Goal: Task Accomplishment & Management: Manage account settings

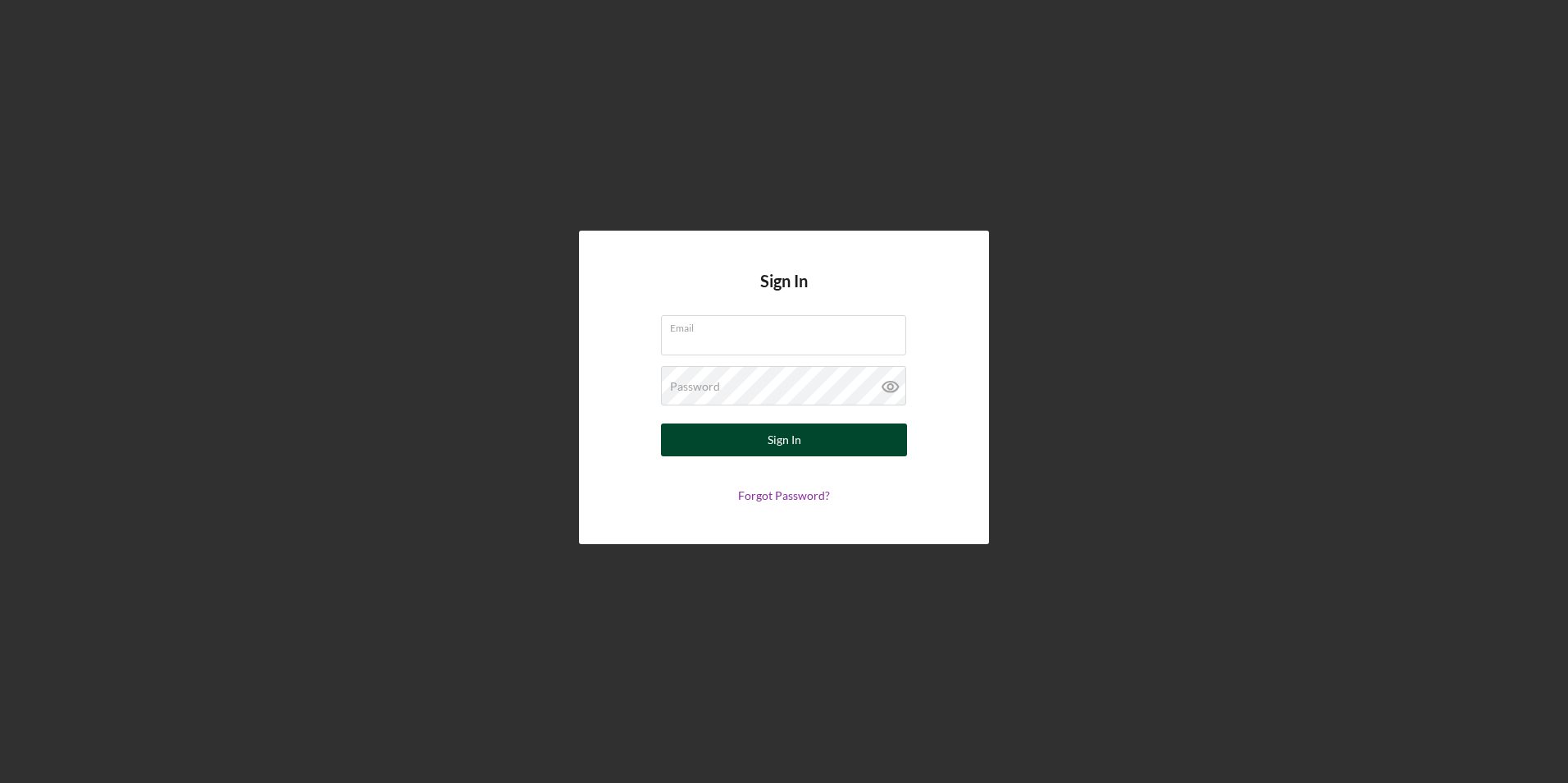
type input "[EMAIL_ADDRESS][DOMAIN_NAME]"
click at [795, 448] on div "Sign In" at bounding box center [784, 439] width 33 height 32
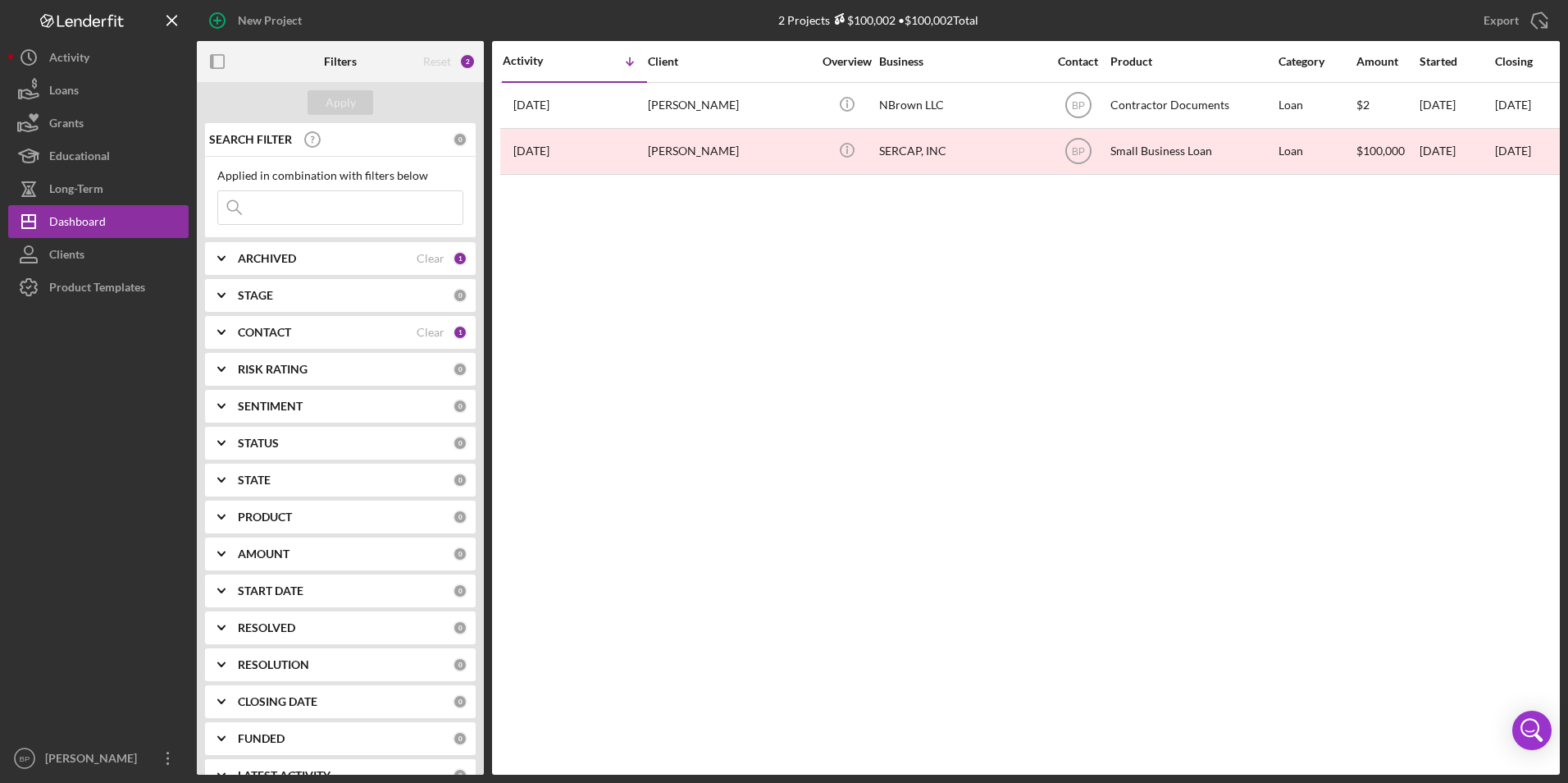
click at [267, 333] on b "CONTACT" at bounding box center [265, 332] width 53 height 13
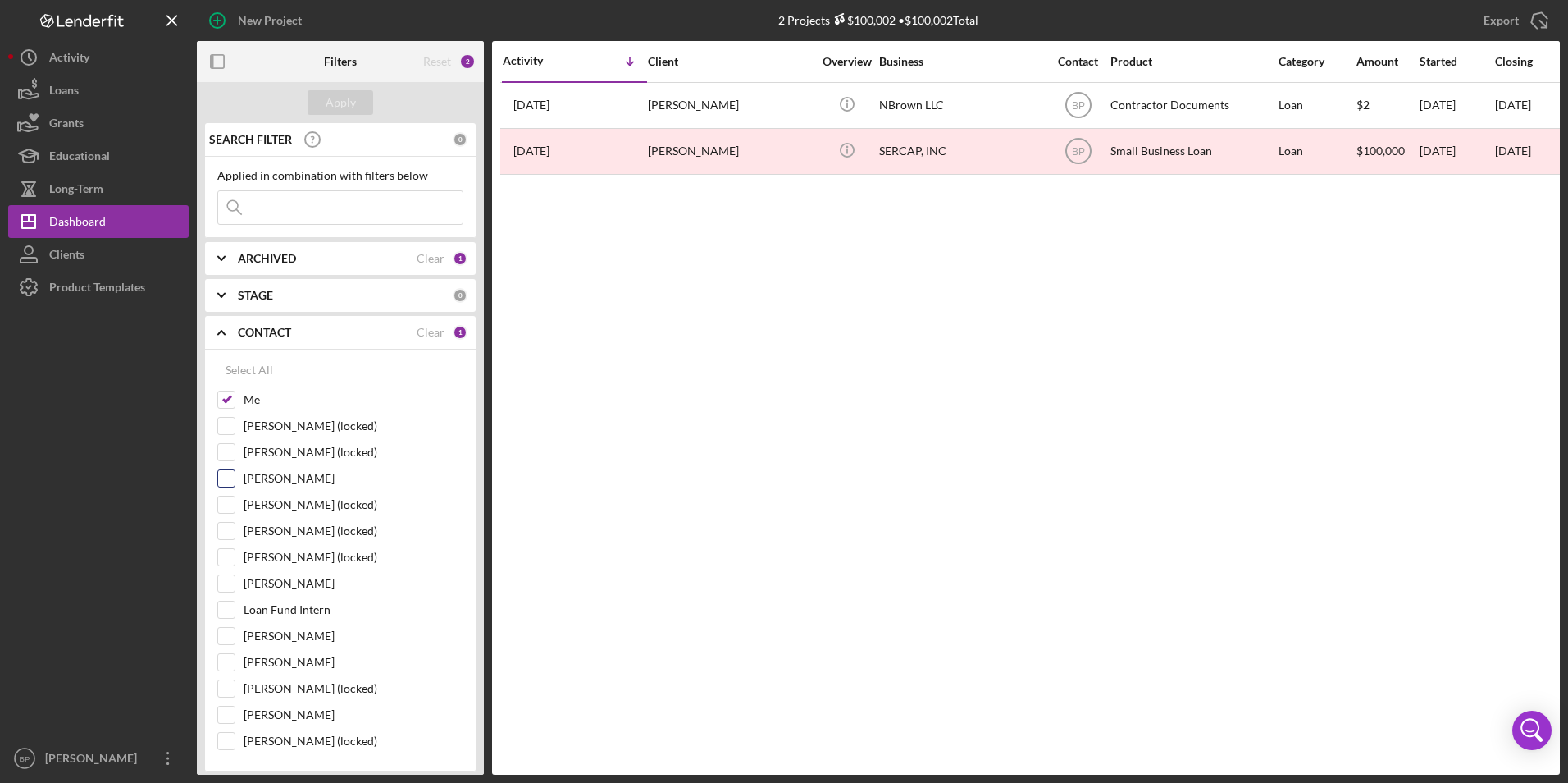
click at [226, 474] on input "[PERSON_NAME]" at bounding box center [226, 477] width 16 height 16
checkbox input "true"
click at [224, 583] on input "Raven Craghead" at bounding box center [226, 583] width 16 height 16
checkbox input "true"
click at [224, 632] on input "[PERSON_NAME]" at bounding box center [226, 635] width 16 height 16
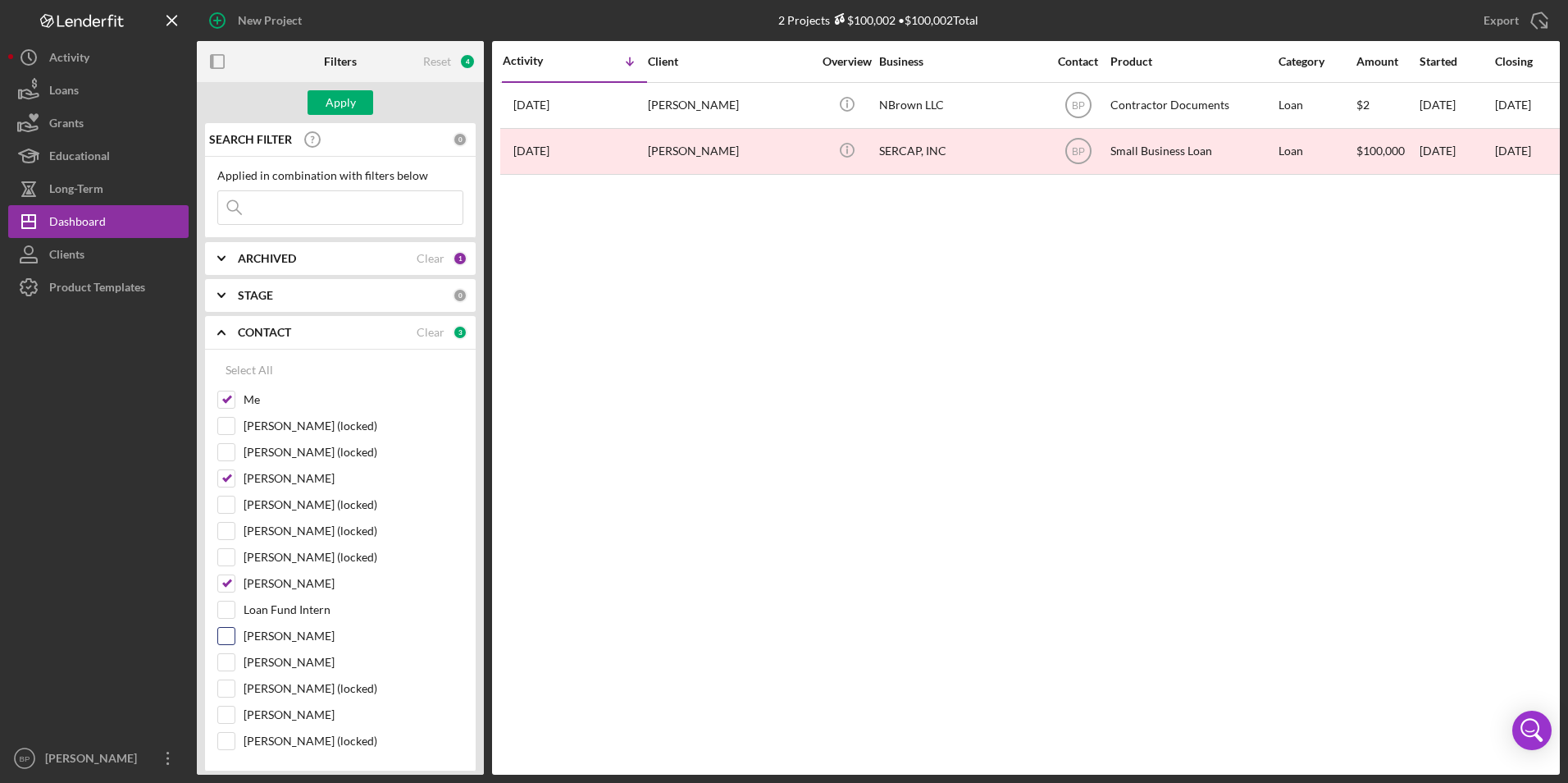
checkbox input "true"
click at [231, 716] on input "Nastassia Brown" at bounding box center [226, 714] width 16 height 16
checkbox input "true"
click at [337, 110] on div "Apply" at bounding box center [341, 103] width 30 height 25
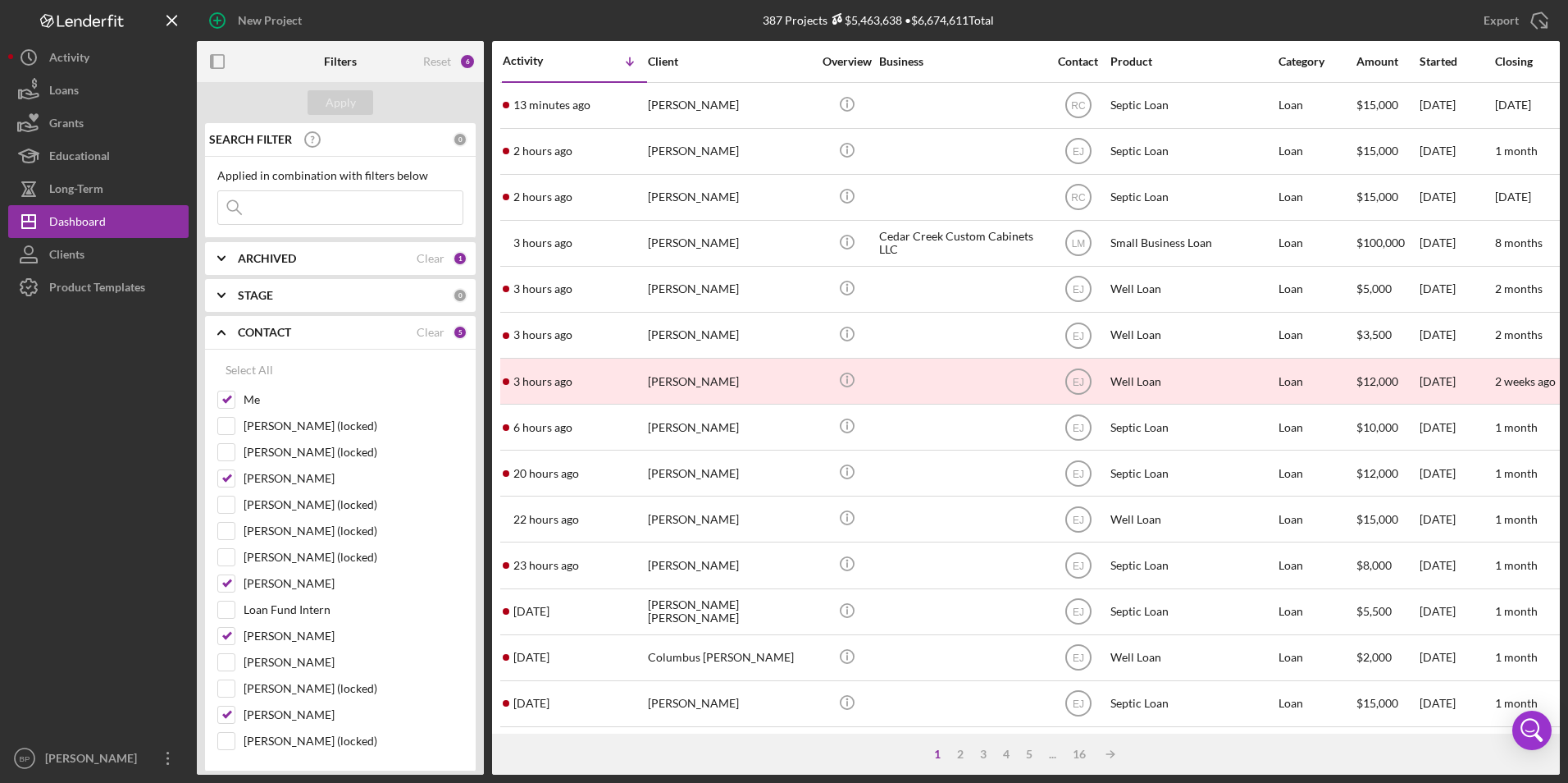
click at [345, 208] on input at bounding box center [340, 208] width 245 height 32
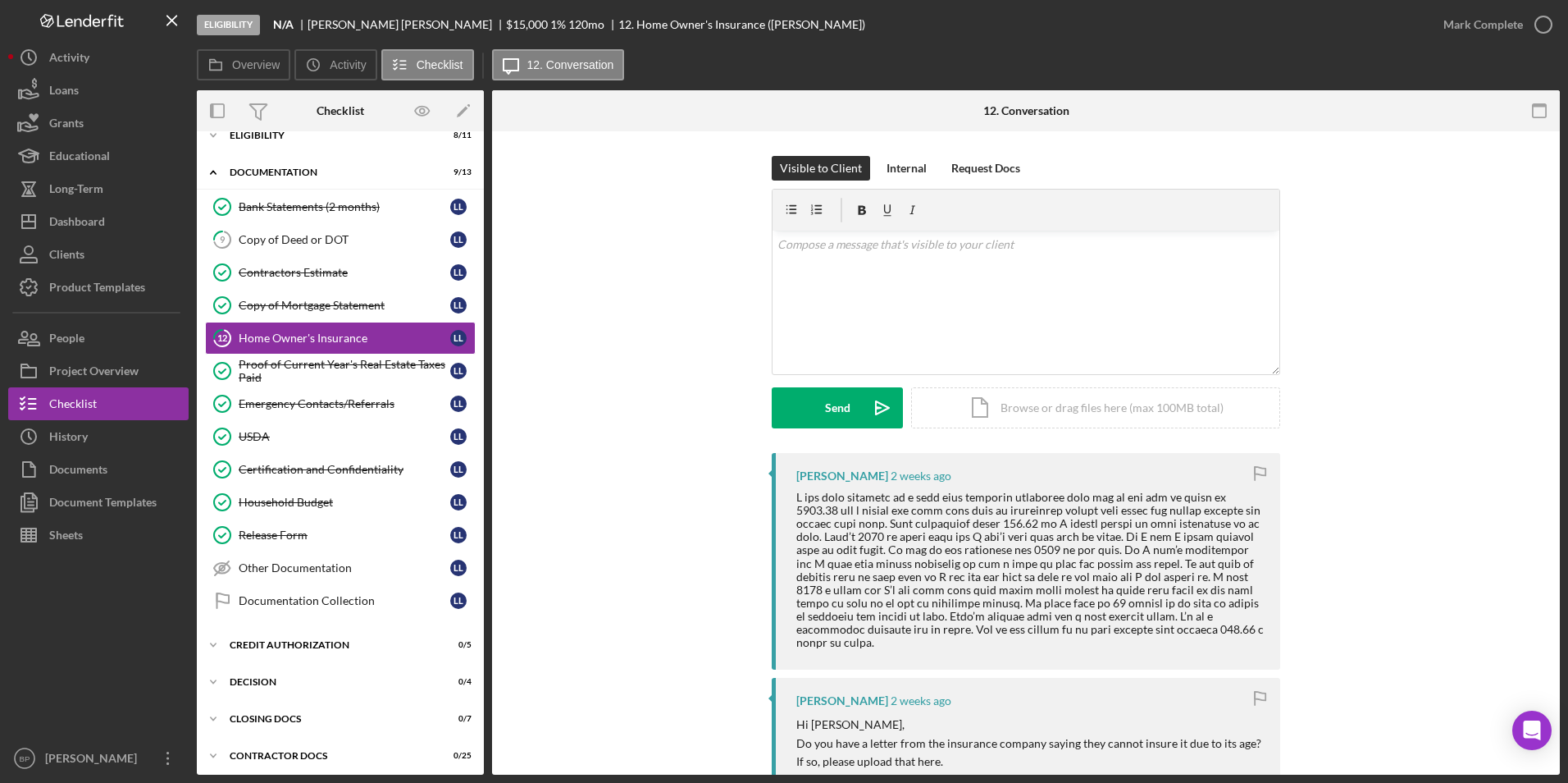
scroll to position [15, 0]
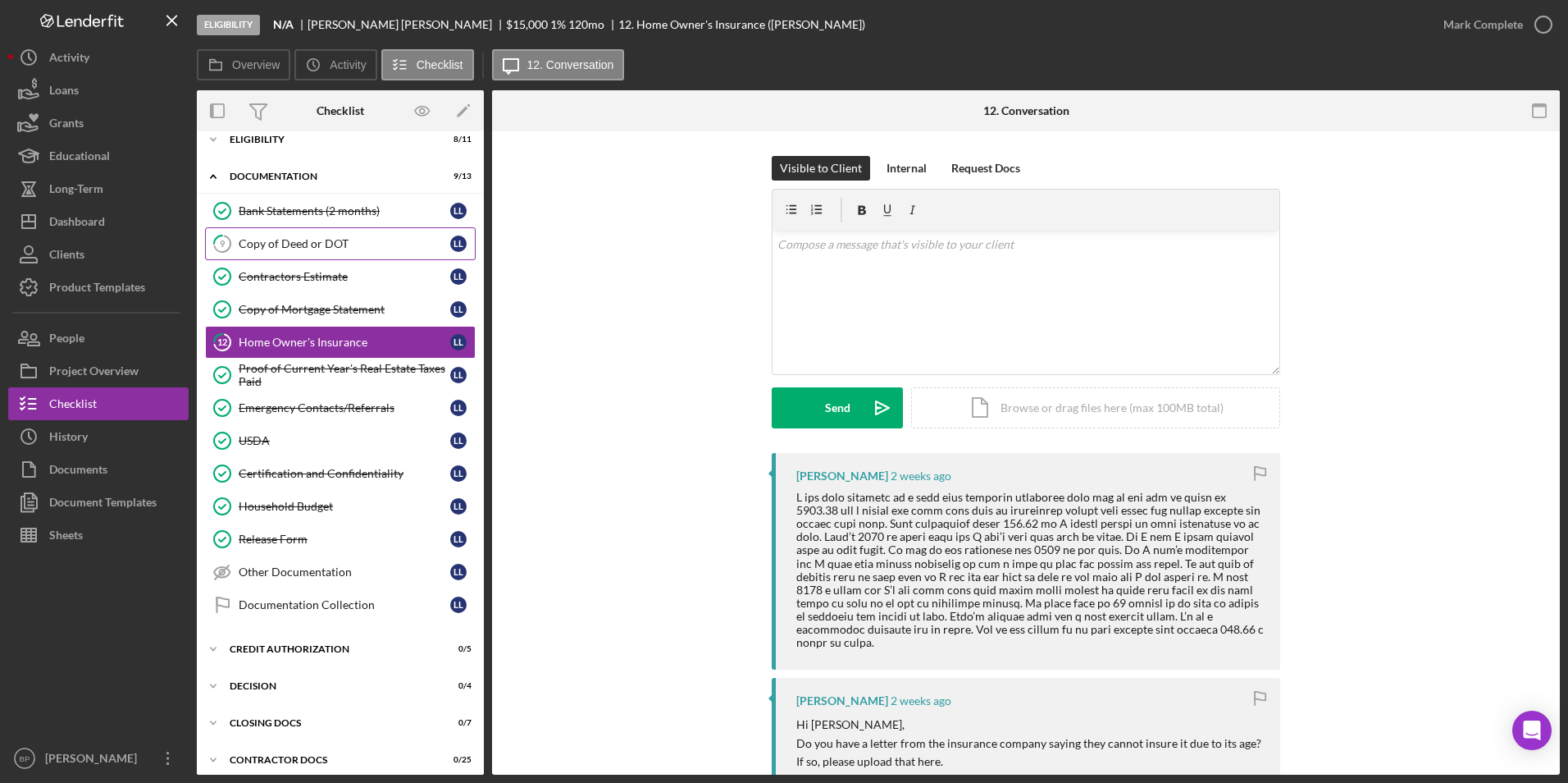
click at [307, 241] on div "Copy of Deed or DOT" at bounding box center [345, 244] width 211 height 13
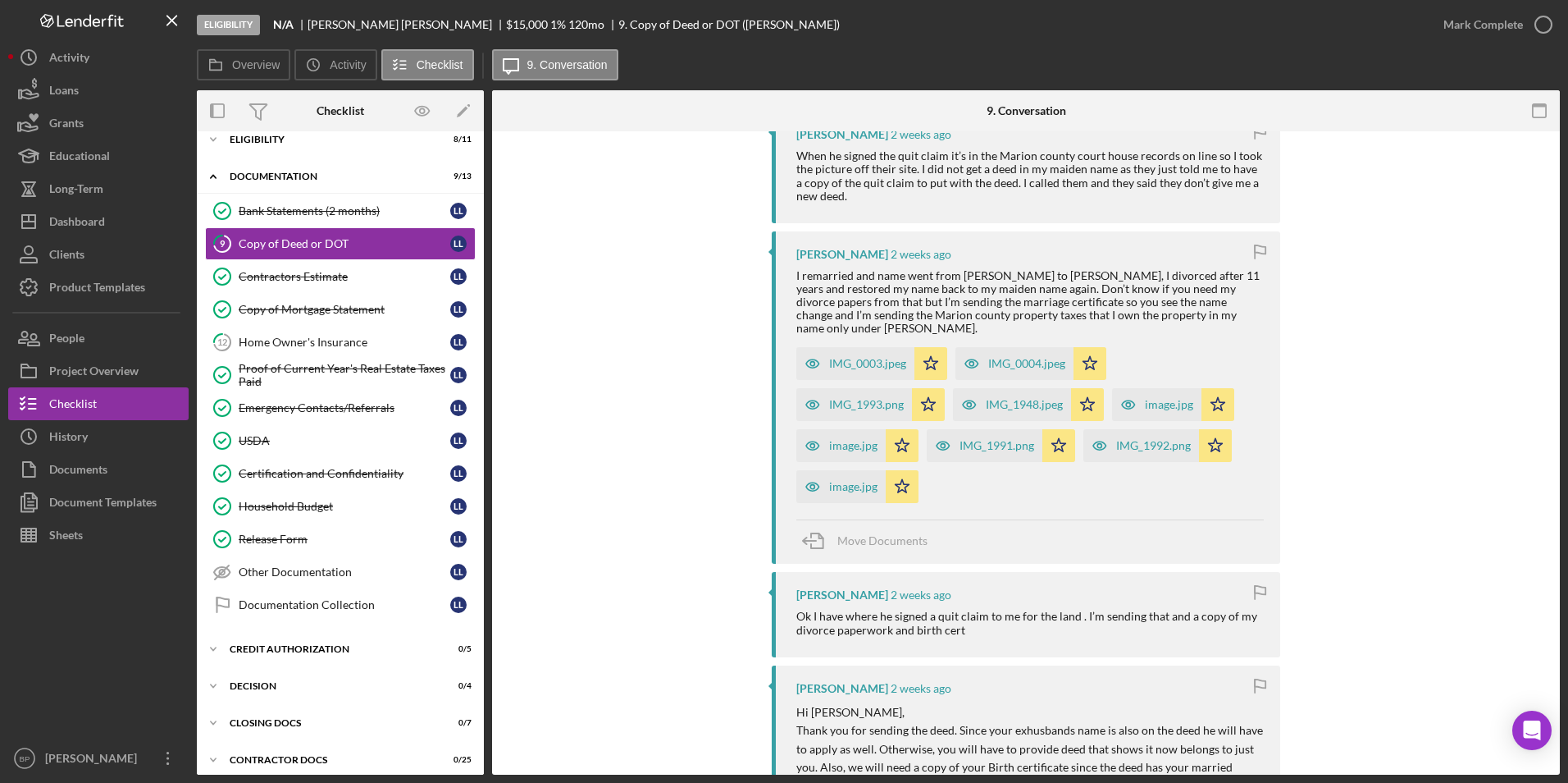
scroll to position [602, 0]
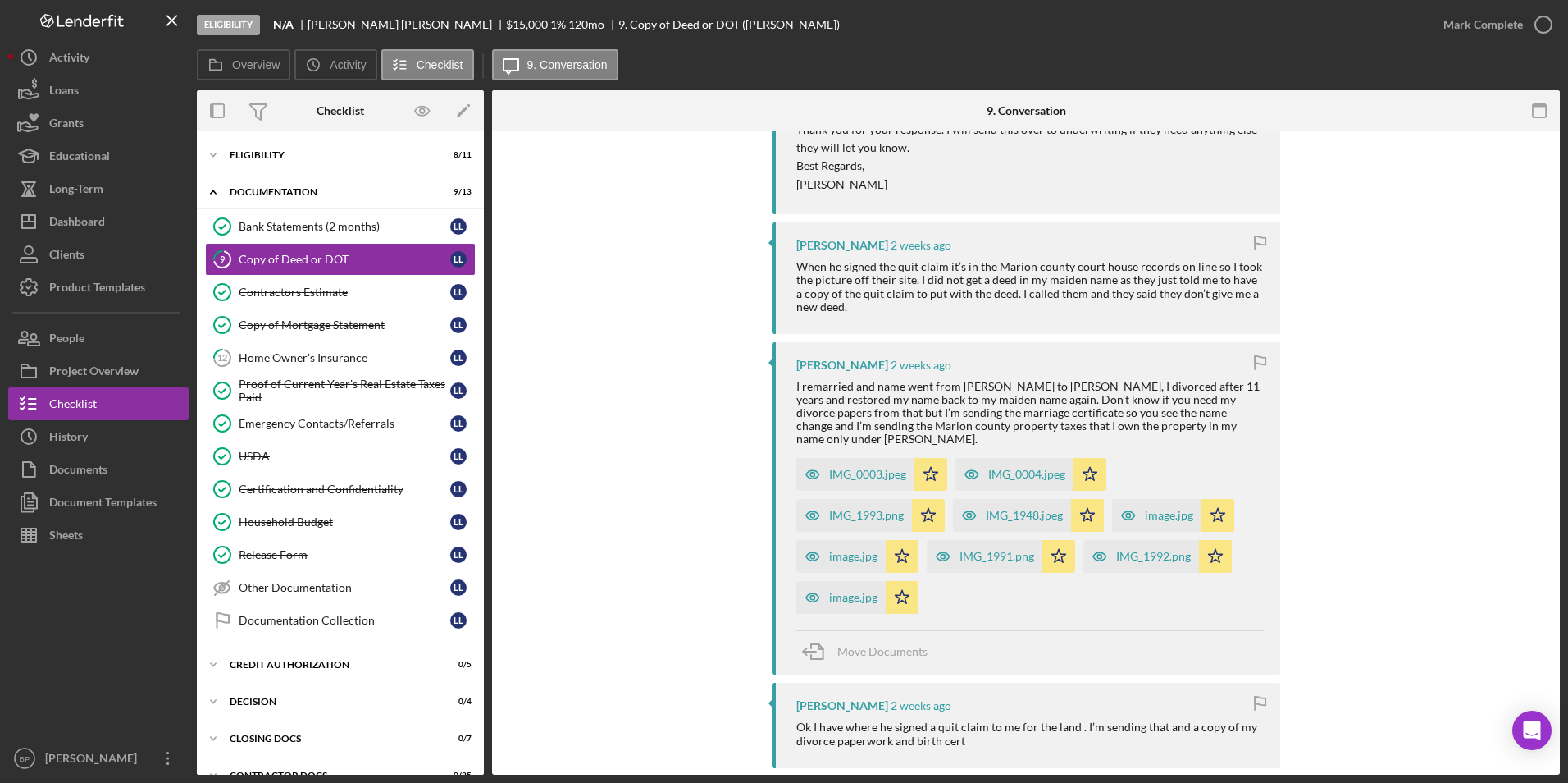
scroll to position [506, 0]
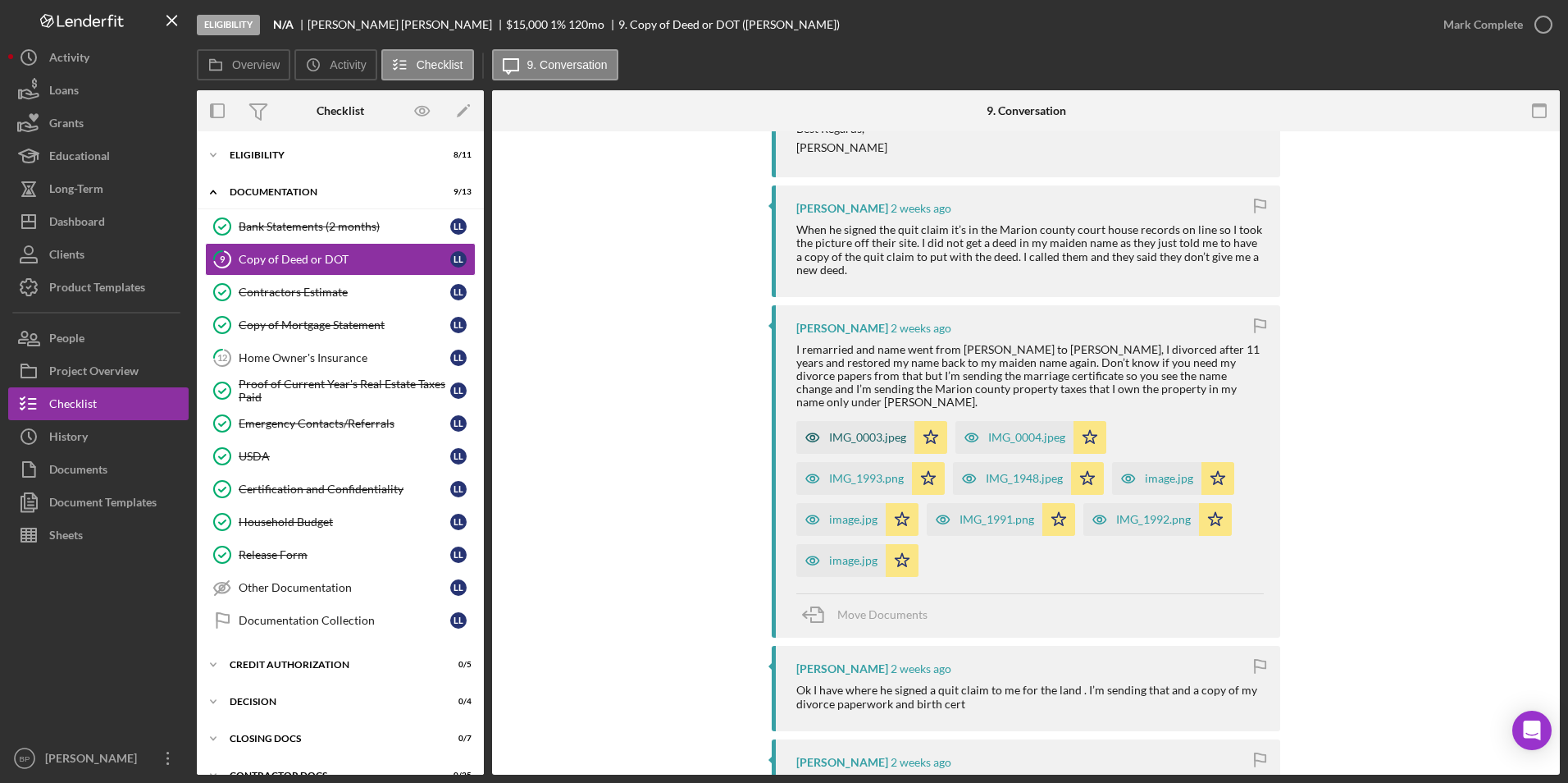
click at [862, 431] on div "IMG_0003.jpeg" at bounding box center [867, 437] width 77 height 13
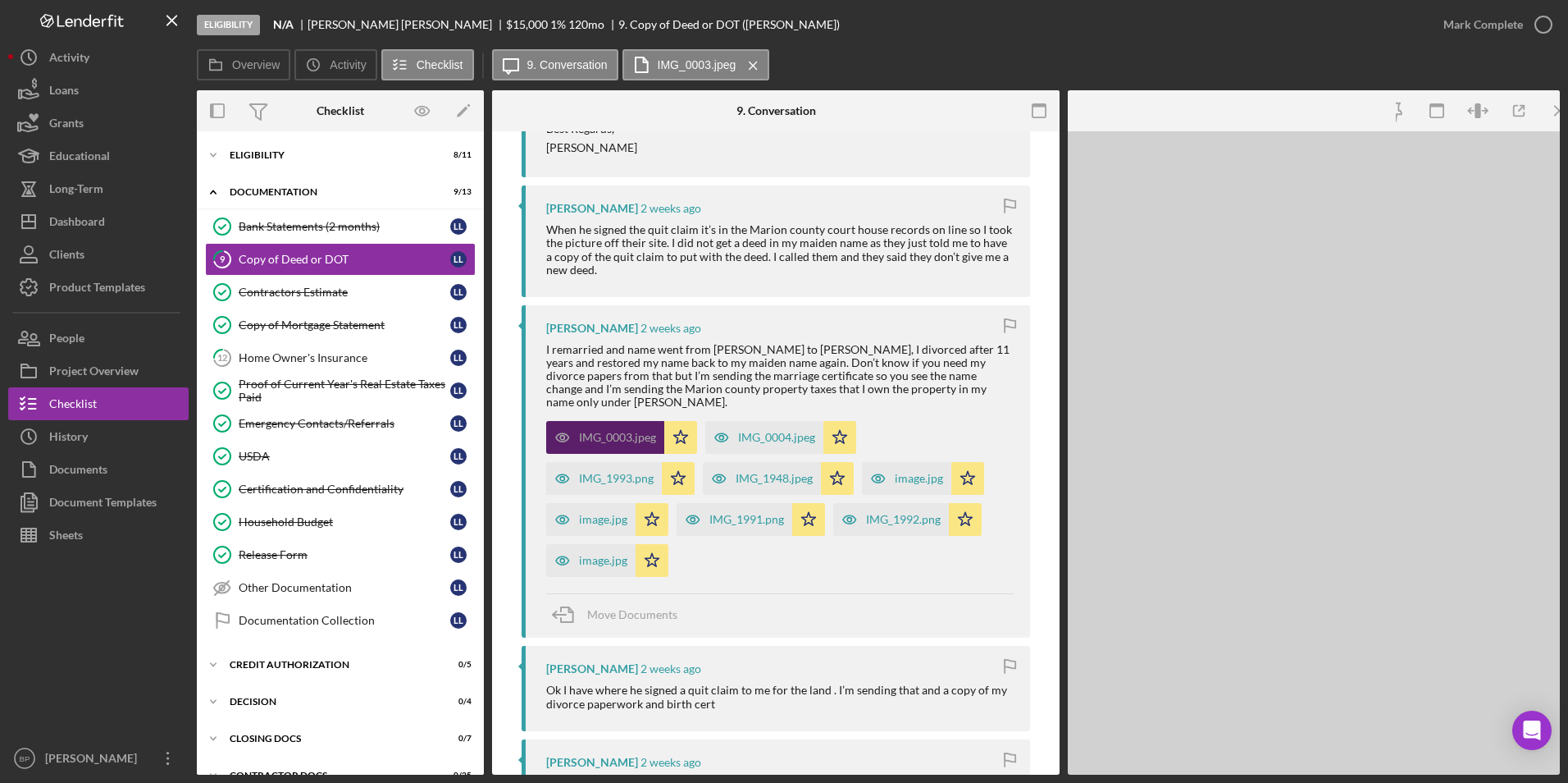
click at [862, 431] on div "IMG_0004.jpeg Icon/Star" at bounding box center [784, 432] width 159 height 41
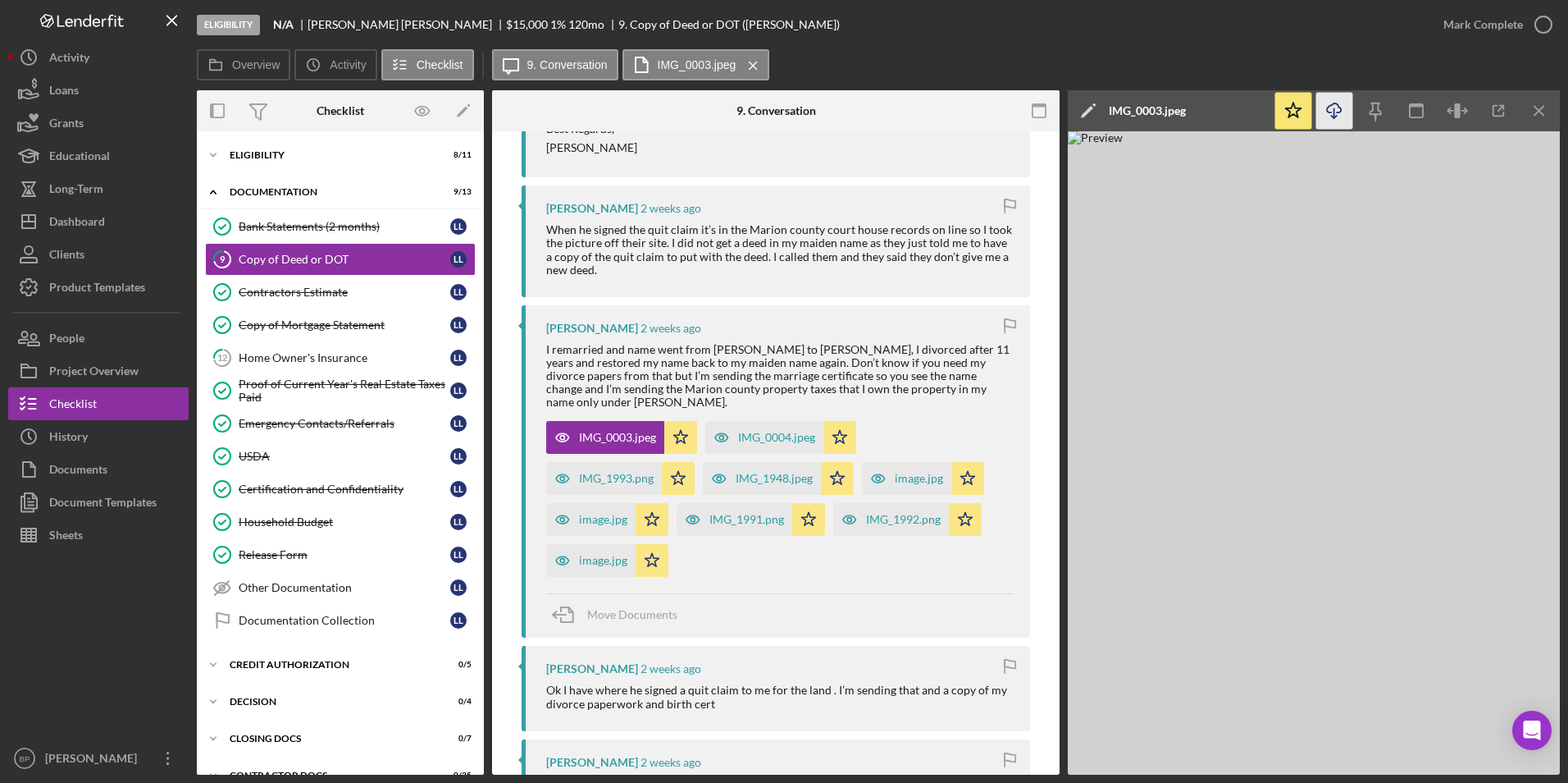
click at [1331, 111] on icon "Icon/Download" at bounding box center [1334, 110] width 37 height 37
click at [773, 431] on div "IMG_0004.jpeg" at bounding box center [776, 437] width 77 height 13
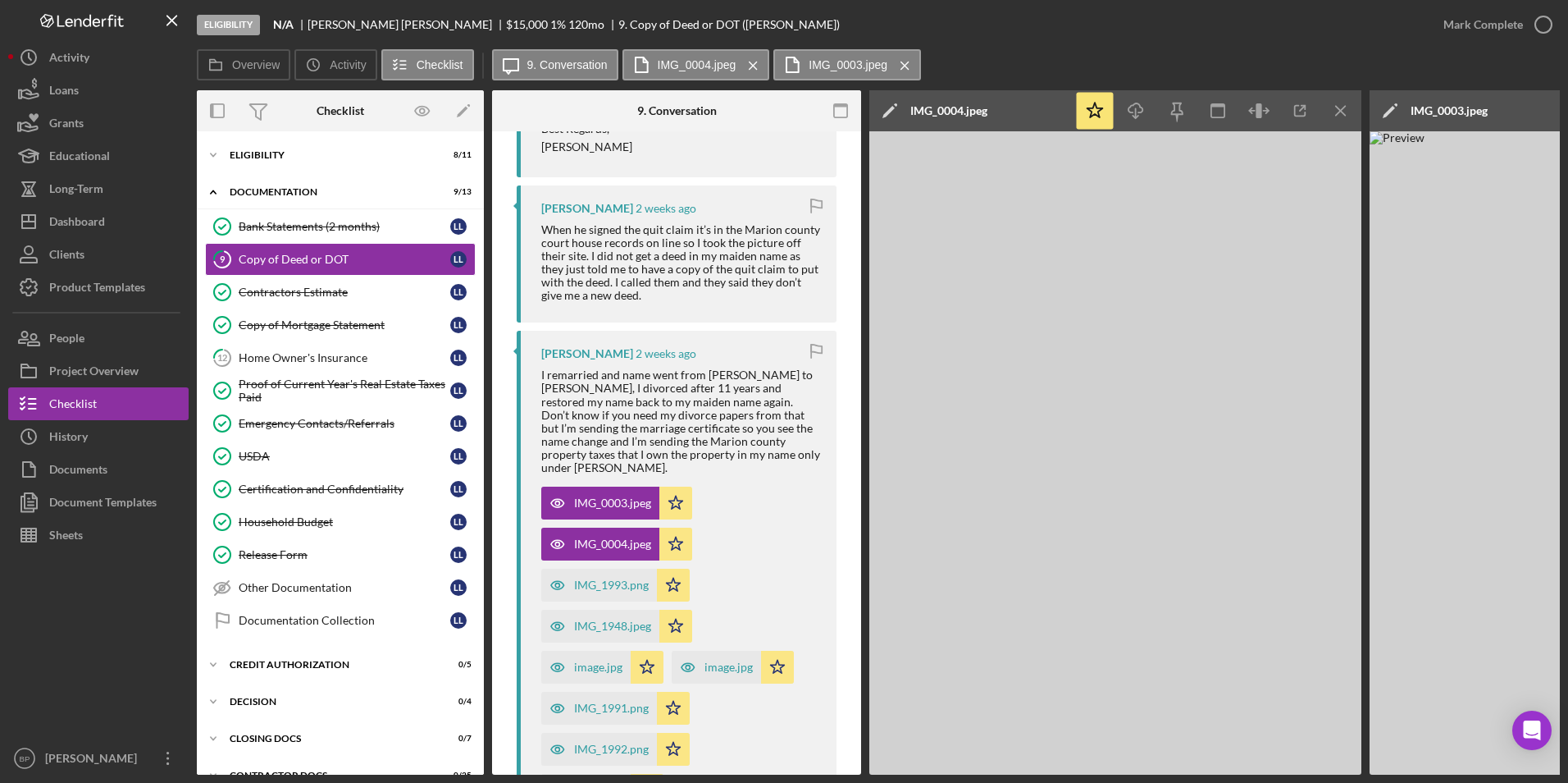
click at [773, 420] on div "I remarried and name went from Linda Lubitz to Linda Guidroz, I divorced after …" at bounding box center [680, 421] width 279 height 106
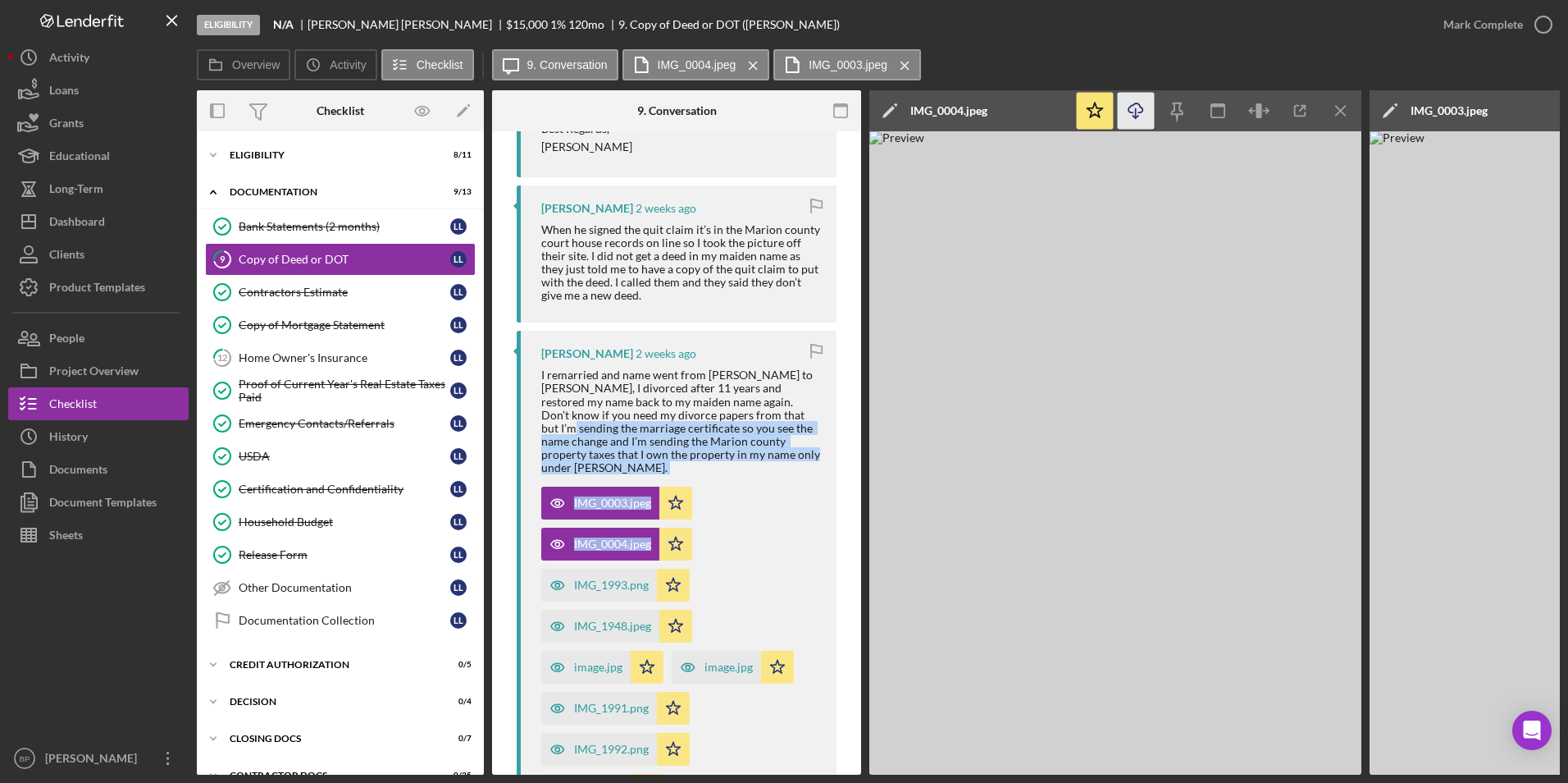
click at [1139, 109] on icon "Icon/Download" at bounding box center [1136, 110] width 37 height 37
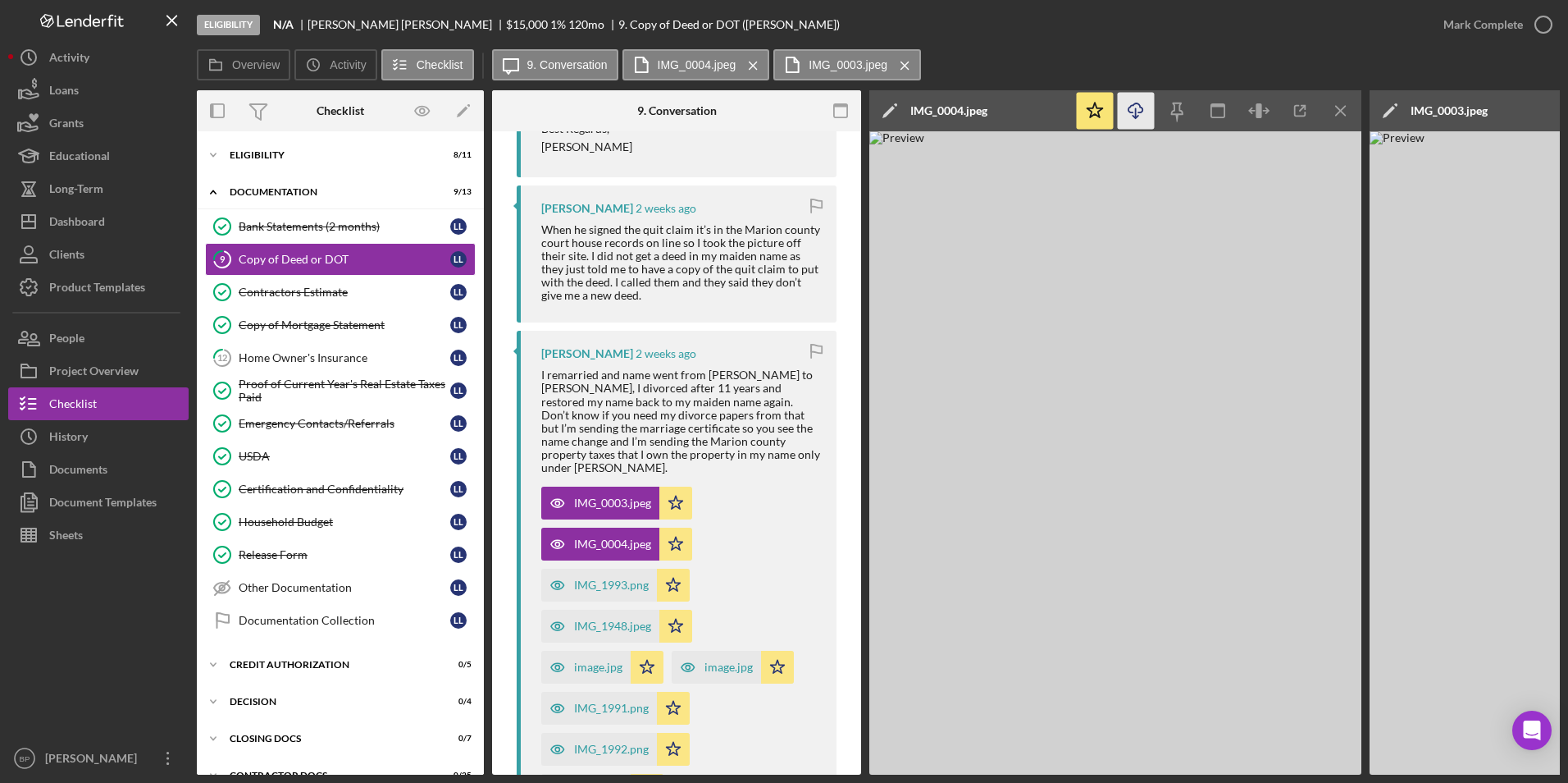
click at [1509, 62] on div "Overview Icon/History Activity Checklist Icon/Message 9. Conversation IMG_0004.…" at bounding box center [878, 66] width 1362 height 32
click at [1500, 111] on div "Icon/Edit IMG_0003.jpeg" at bounding box center [1471, 110] width 205 height 41
click at [1527, 105] on div "Icon/Edit IMG_0003.jpeg" at bounding box center [1471, 110] width 205 height 41
click at [1340, 110] on icon "Icon/Menu Close" at bounding box center [1340, 110] width 37 height 37
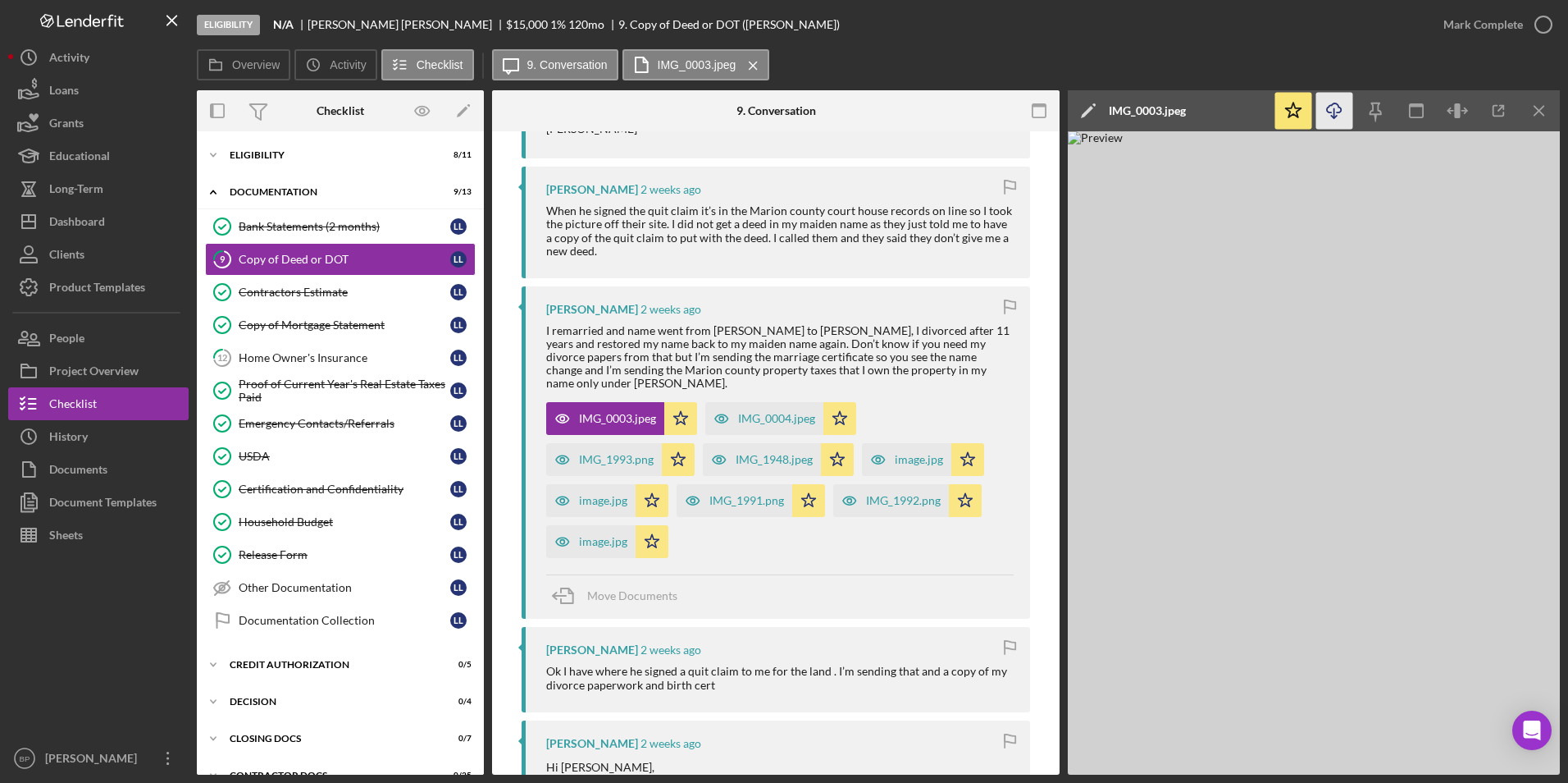
scroll to position [506, 0]
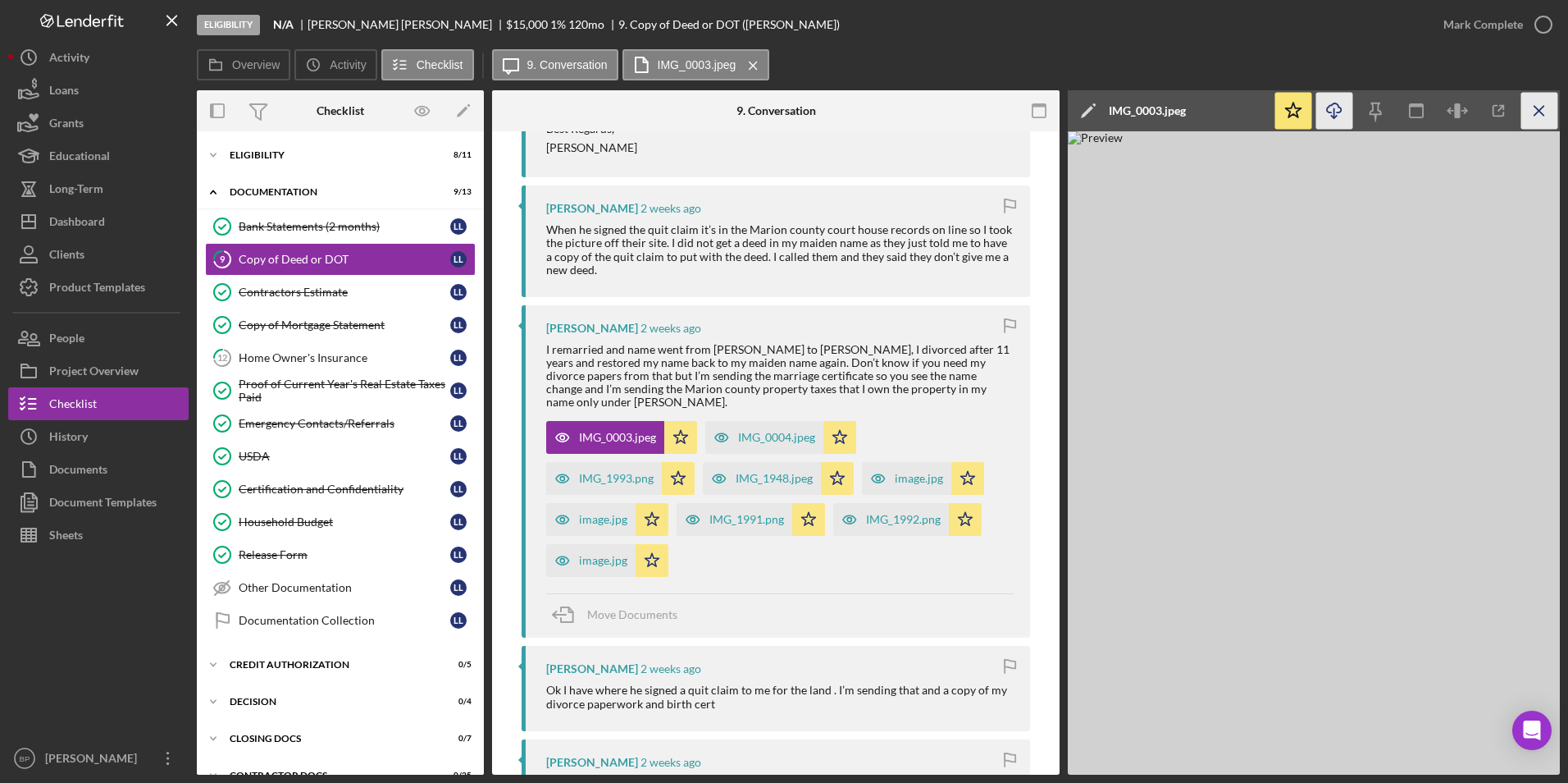
click at [1543, 110] on icon "Icon/Menu Close" at bounding box center [1539, 110] width 37 height 37
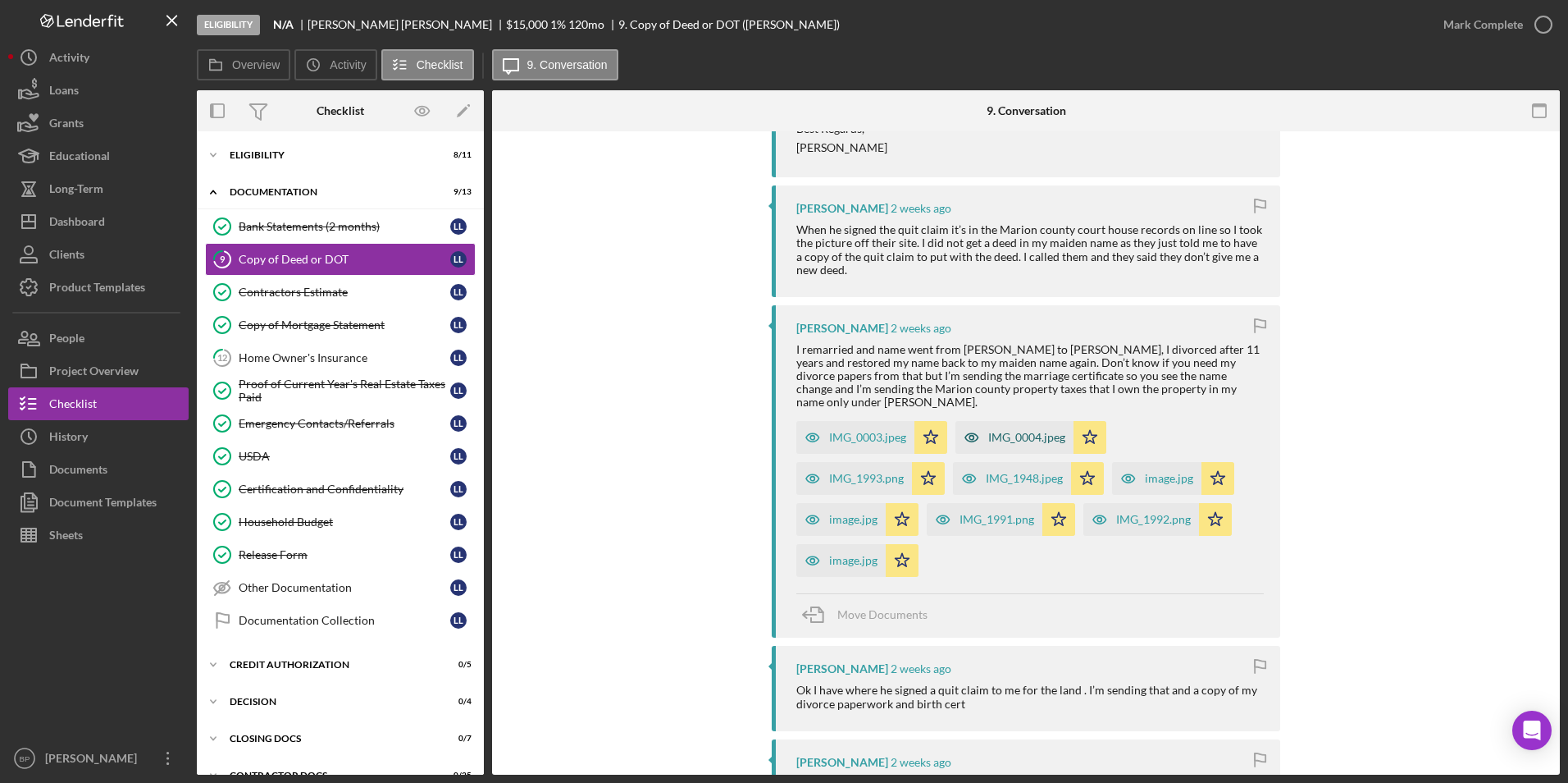
click at [1017, 431] on div "IMG_0004.jpeg" at bounding box center [1026, 437] width 77 height 13
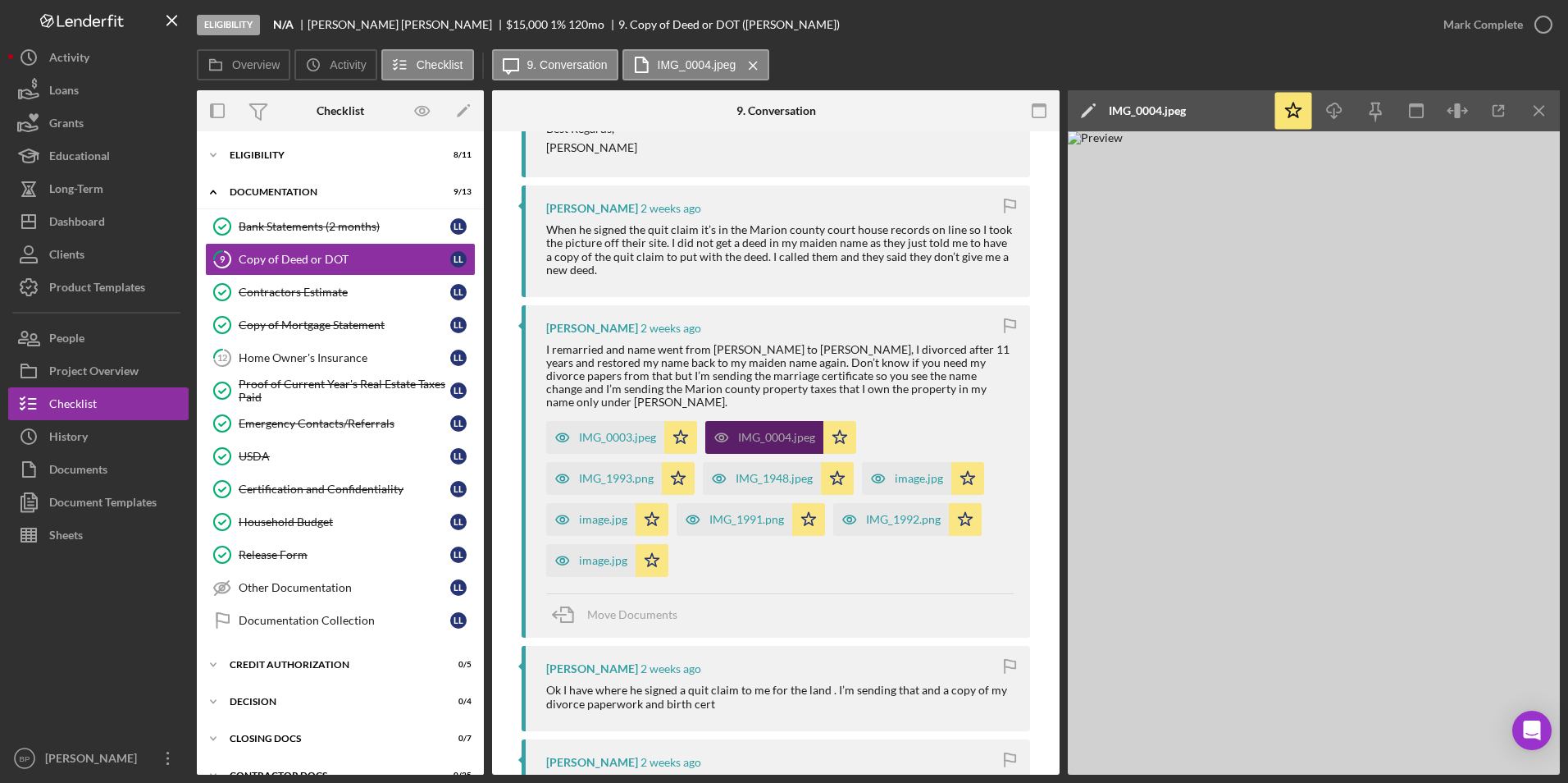
click at [1017, 421] on div "Linda Lubitz 2 weeks ago I remarried and name went from Linda Lubitz to Linda G…" at bounding box center [776, 472] width 508 height 333
click at [600, 472] on div "IMG_1993.png" at bounding box center [616, 478] width 74 height 13
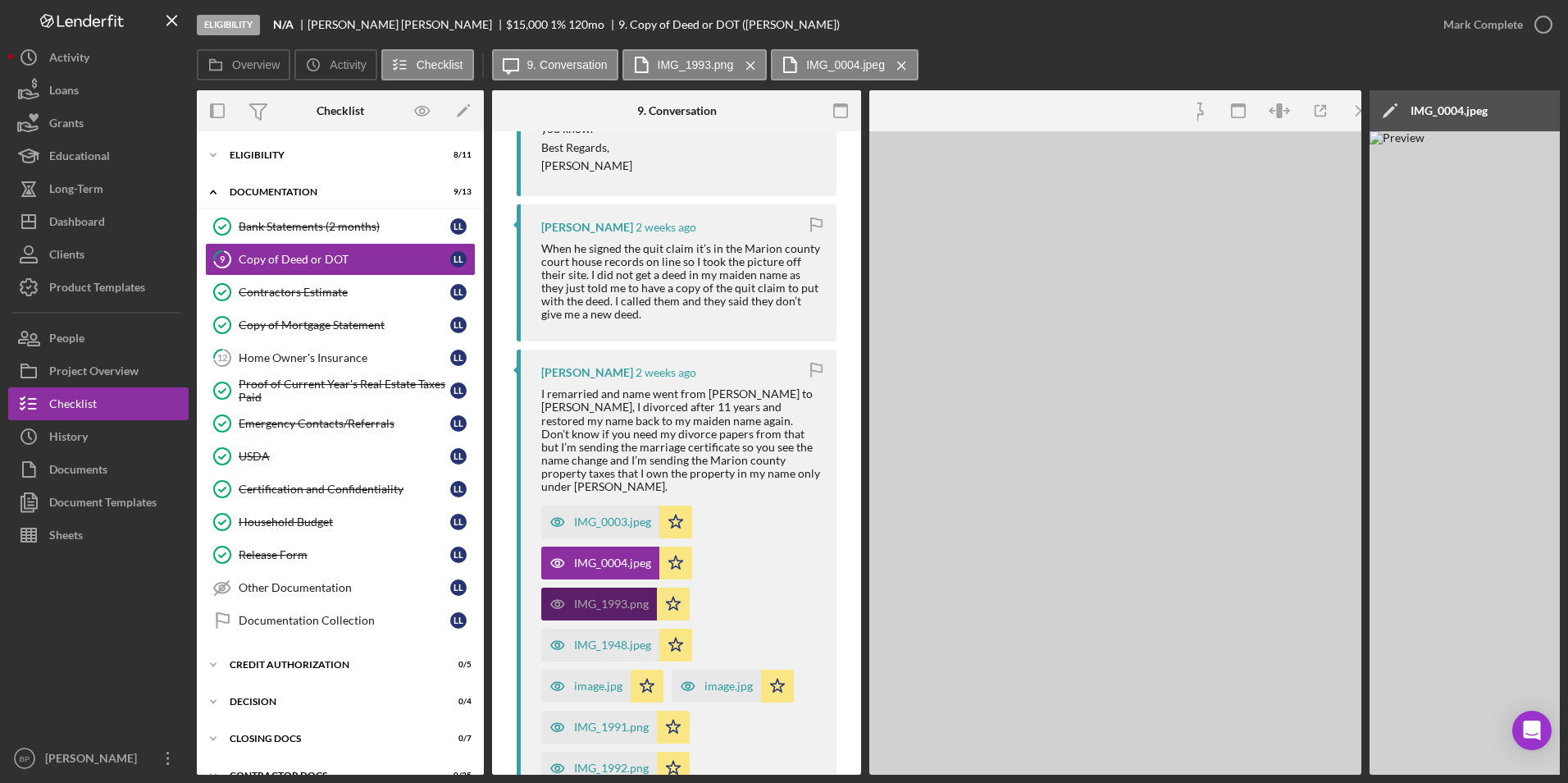
scroll to position [524, 0]
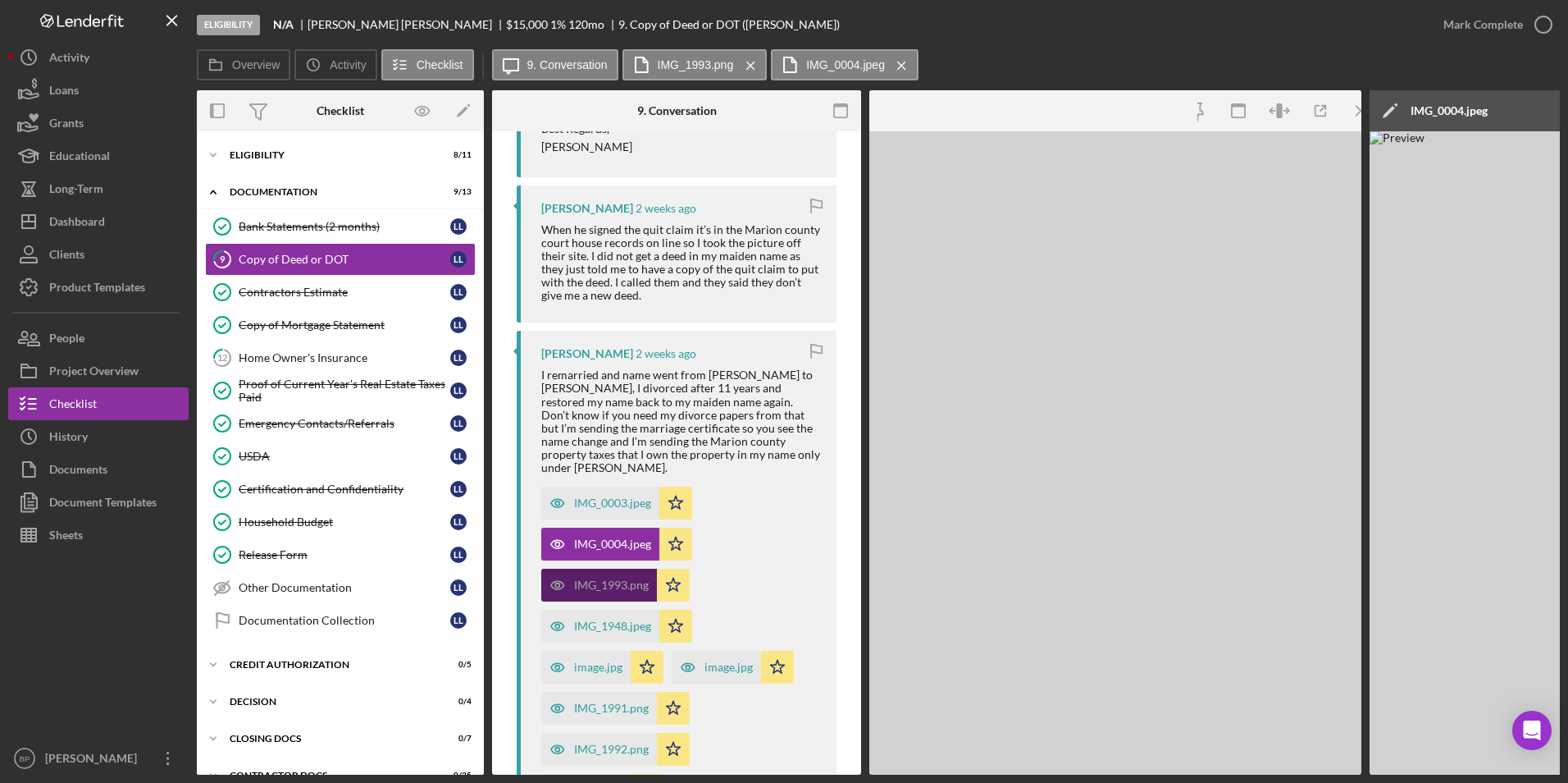
click at [600, 478] on div "IMG_0003.jpeg Icon/Star" at bounding box center [620, 498] width 159 height 41
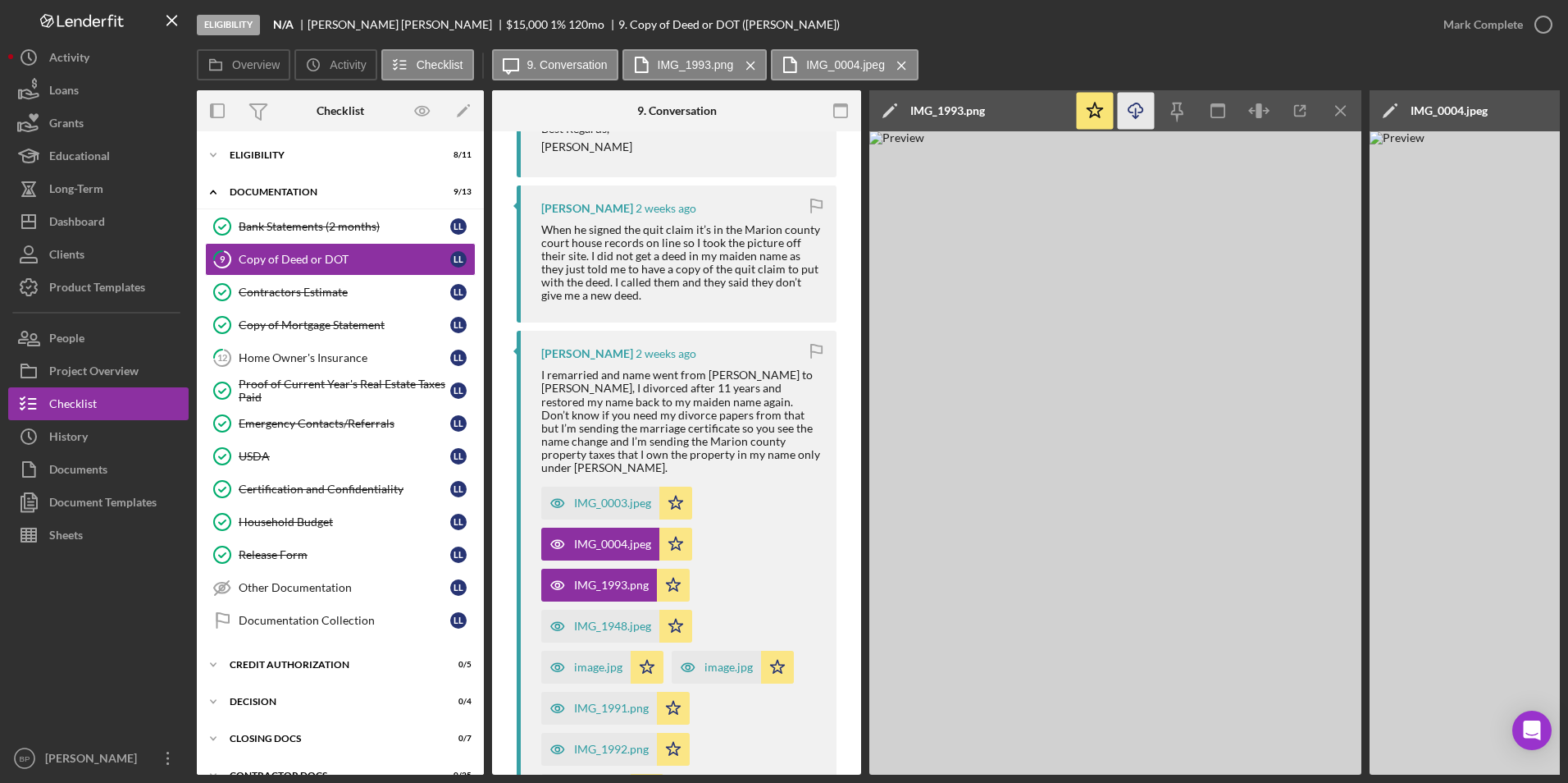
click at [1137, 106] on icon "Icon/Download" at bounding box center [1136, 110] width 37 height 37
click at [1498, 52] on div "Overview Icon/History Activity Checklist Icon/Message 9. Conversation IMG_1993.…" at bounding box center [878, 66] width 1362 height 32
click at [1340, 110] on line "button" at bounding box center [1340, 110] width 9 height 9
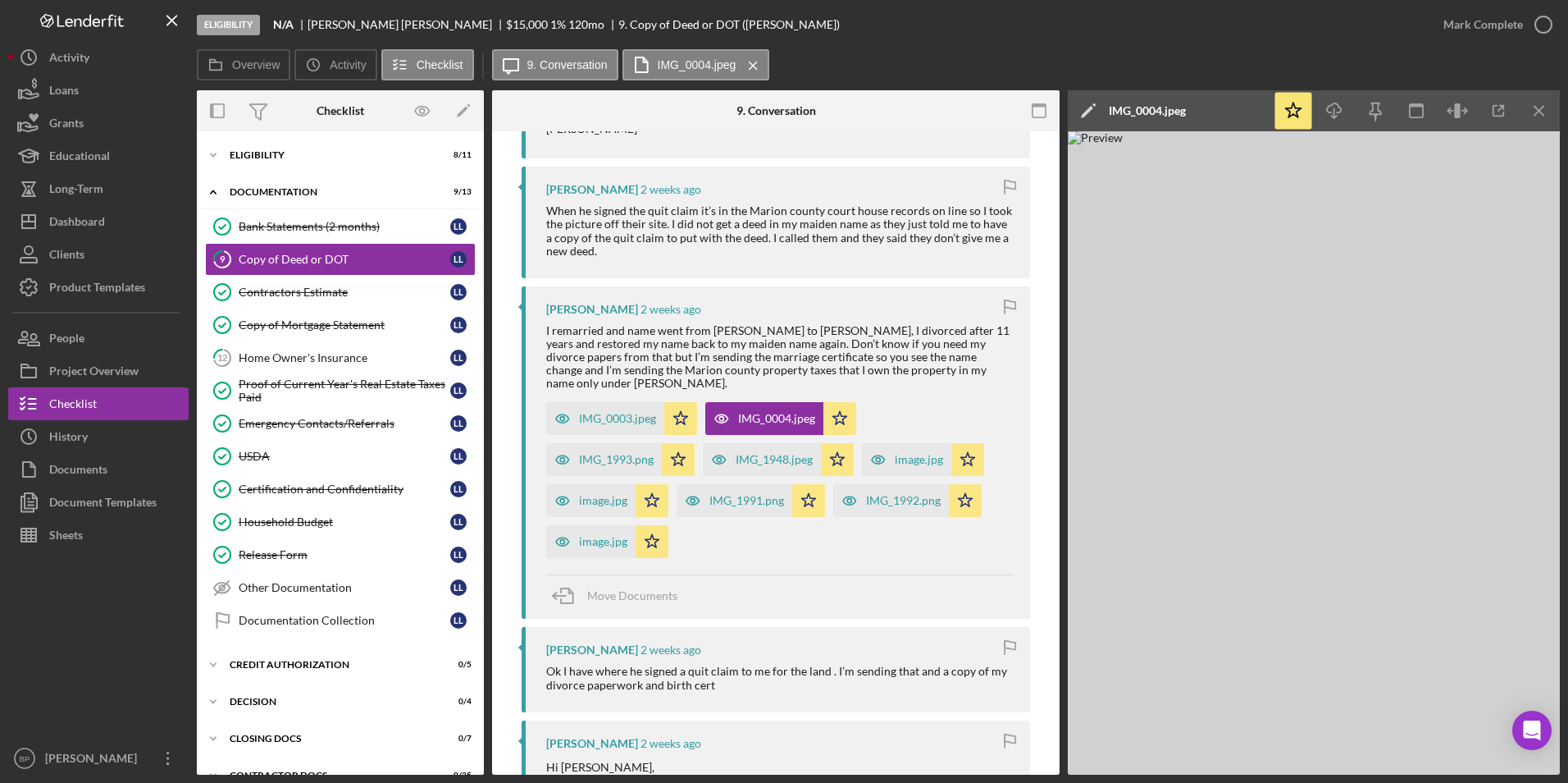
scroll to position [506, 0]
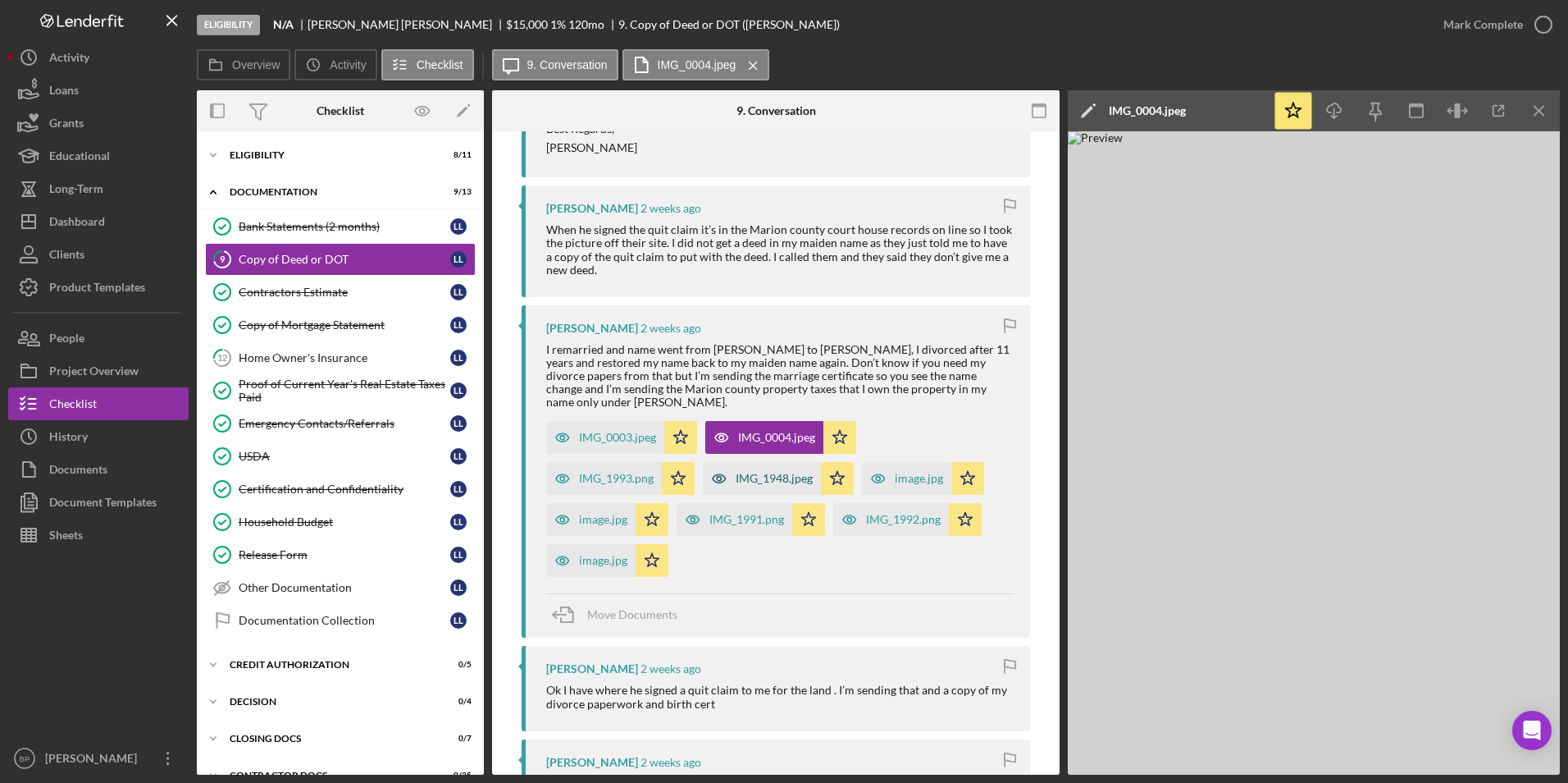
click at [748, 472] on div "IMG_1948.jpeg" at bounding box center [774, 478] width 77 height 13
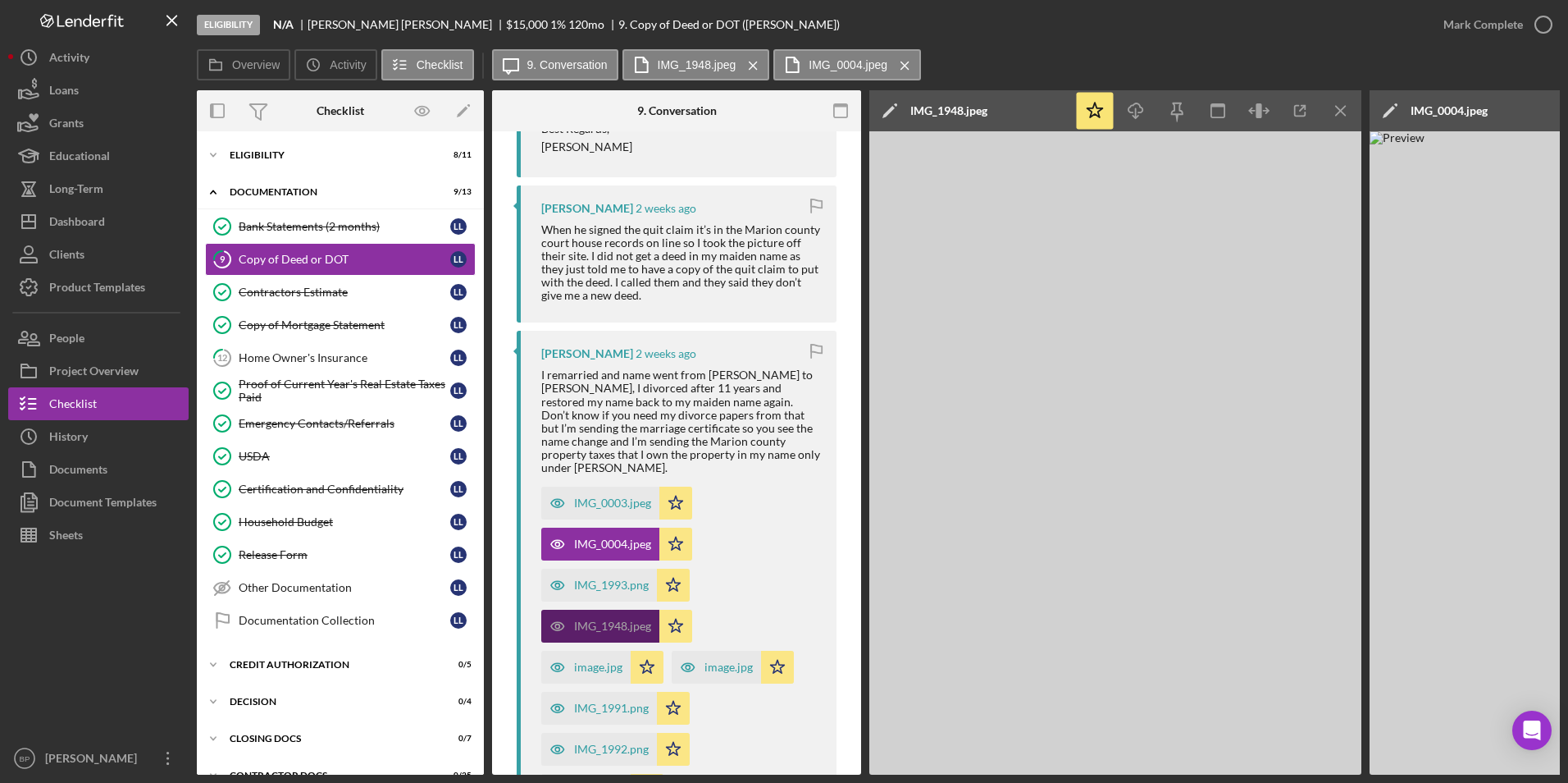
click at [748, 478] on div "IMG_0003.jpeg Icon/Star IMG_0004.jpeg Icon/Star IMG_1993.png Icon/Star IMG_1948…" at bounding box center [680, 642] width 279 height 328
click at [1136, 110] on line "button" at bounding box center [1136, 112] width 0 height 9
click at [1313, 326] on img at bounding box center [1115, 452] width 492 height 643
click at [1339, 109] on line "button" at bounding box center [1340, 110] width 9 height 9
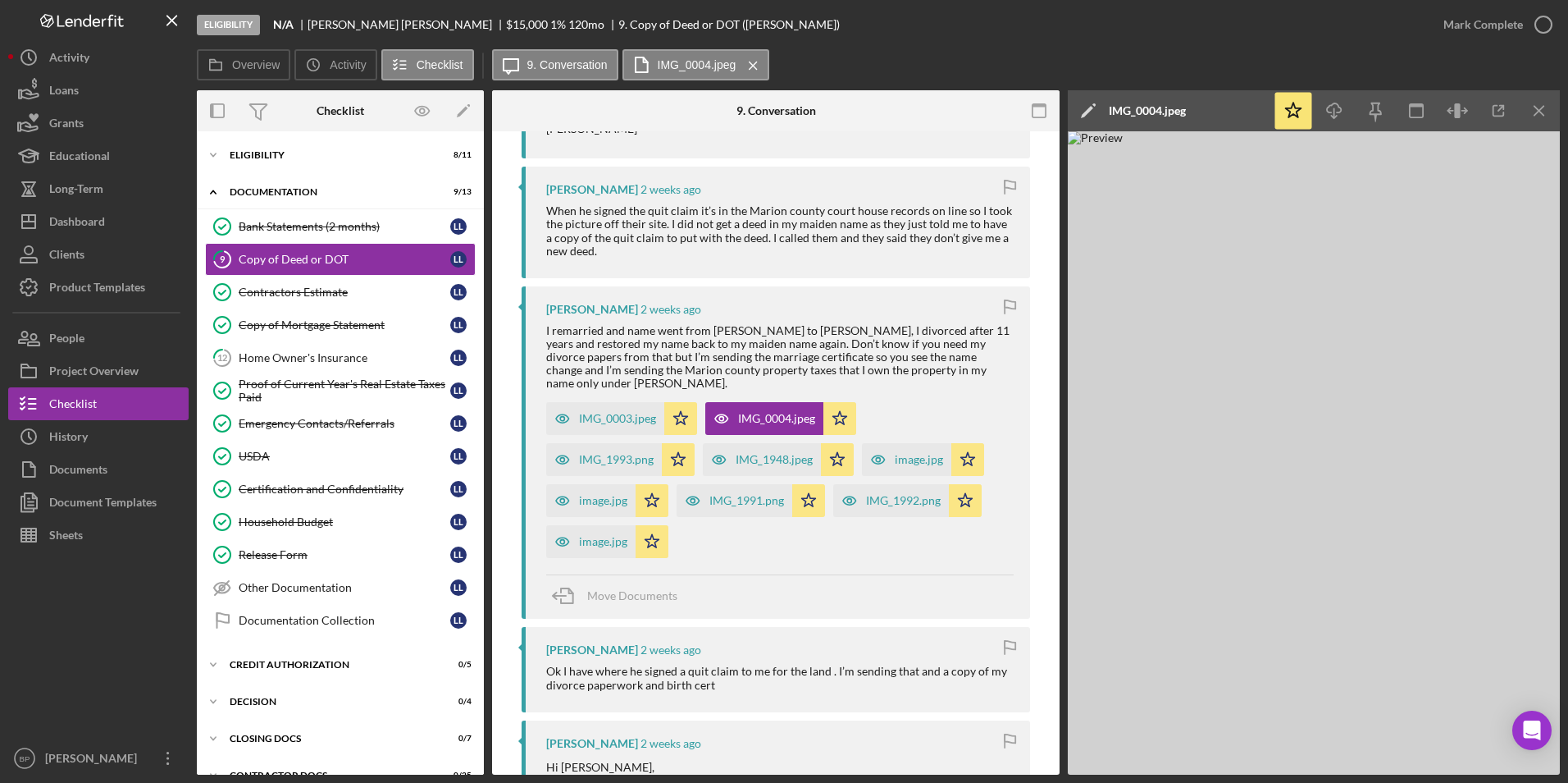
scroll to position [506, 0]
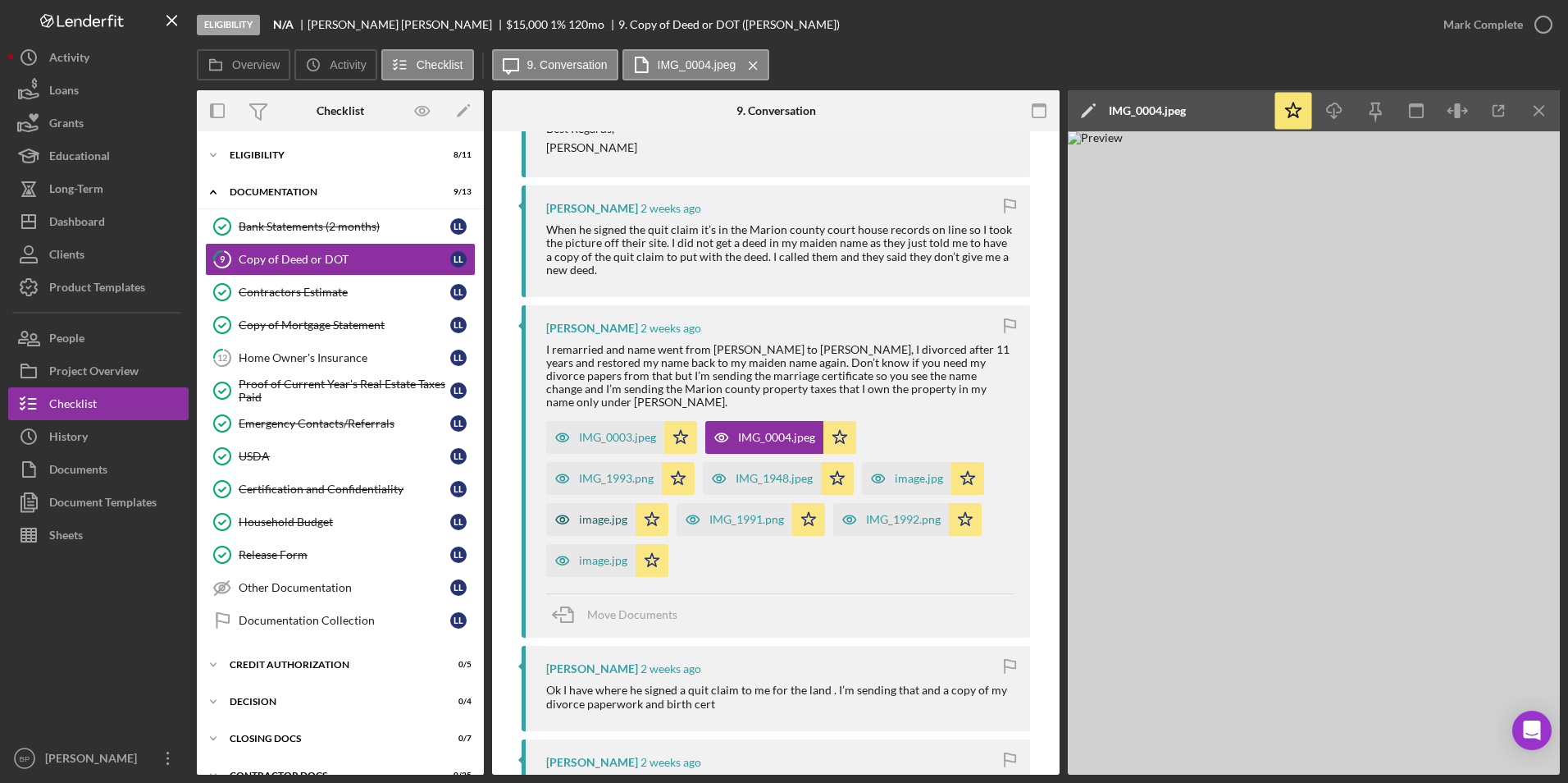
click at [629, 504] on div "image.jpg" at bounding box center [591, 519] width 89 height 32
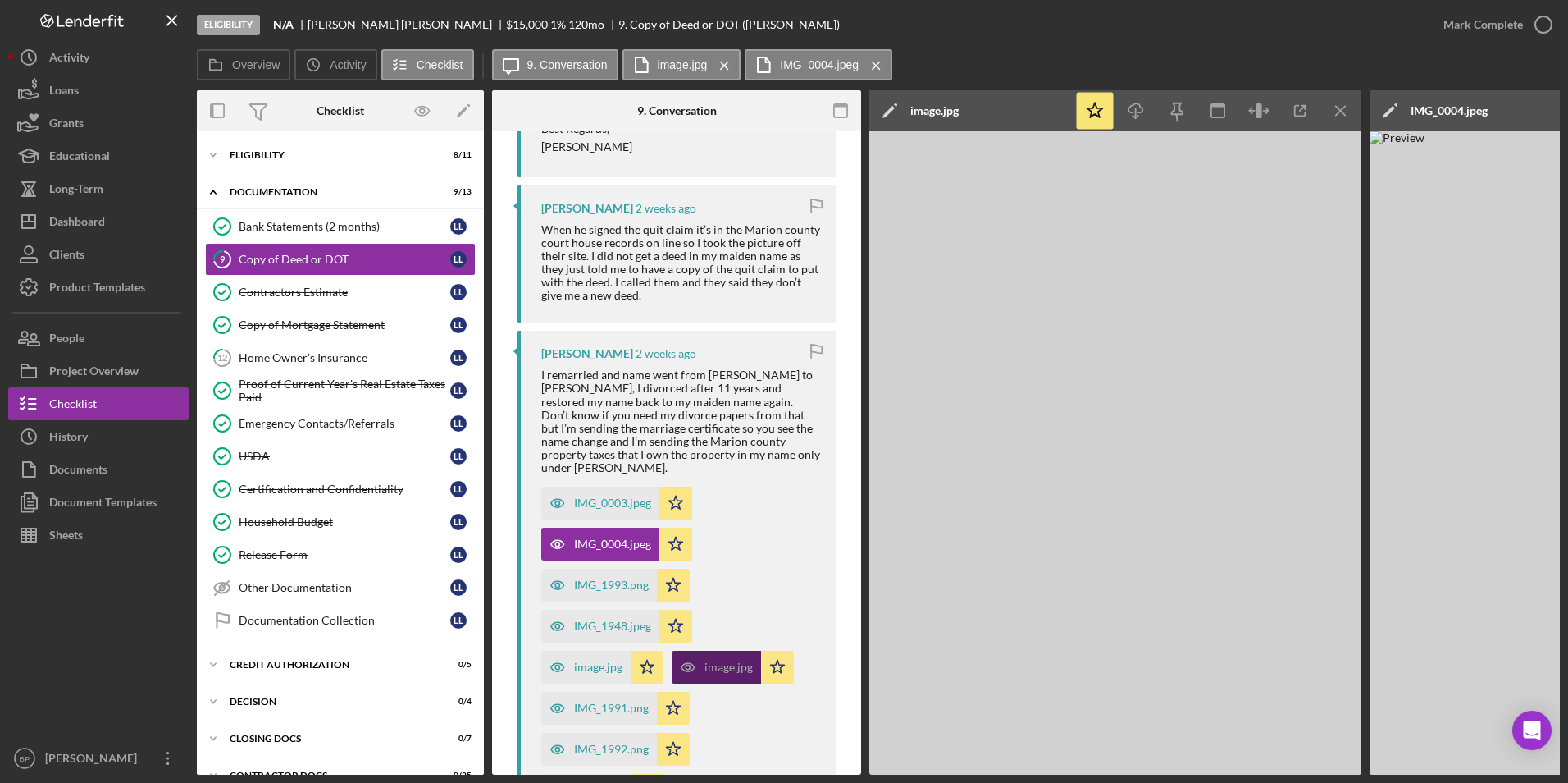
click at [629, 504] on div "IMG_0003.jpeg" at bounding box center [600, 503] width 118 height 32
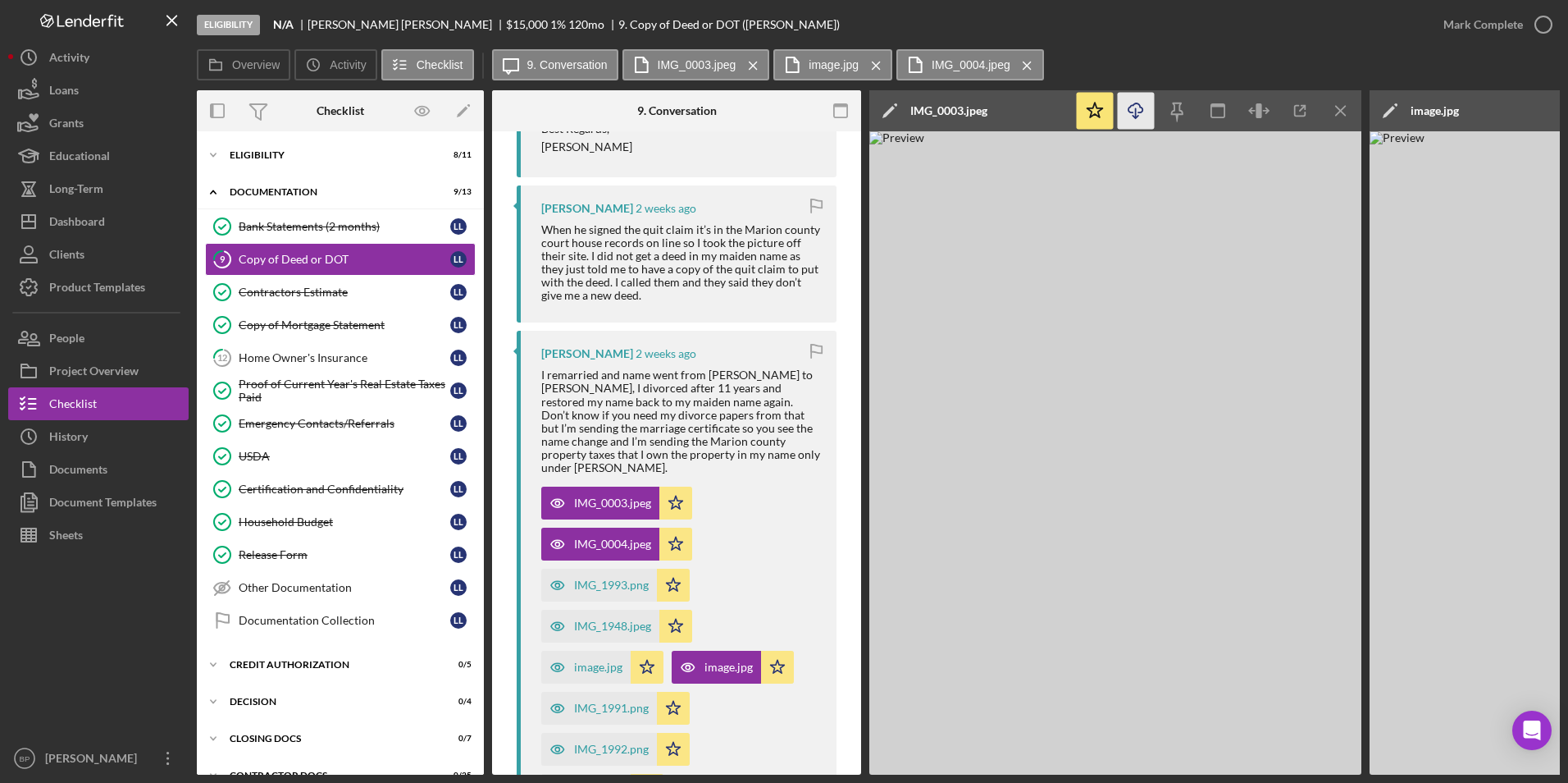
click at [1139, 112] on icon "button" at bounding box center [1135, 108] width 14 height 9
click at [605, 701] on div "IMG_1991.png" at bounding box center [611, 708] width 74 height 13
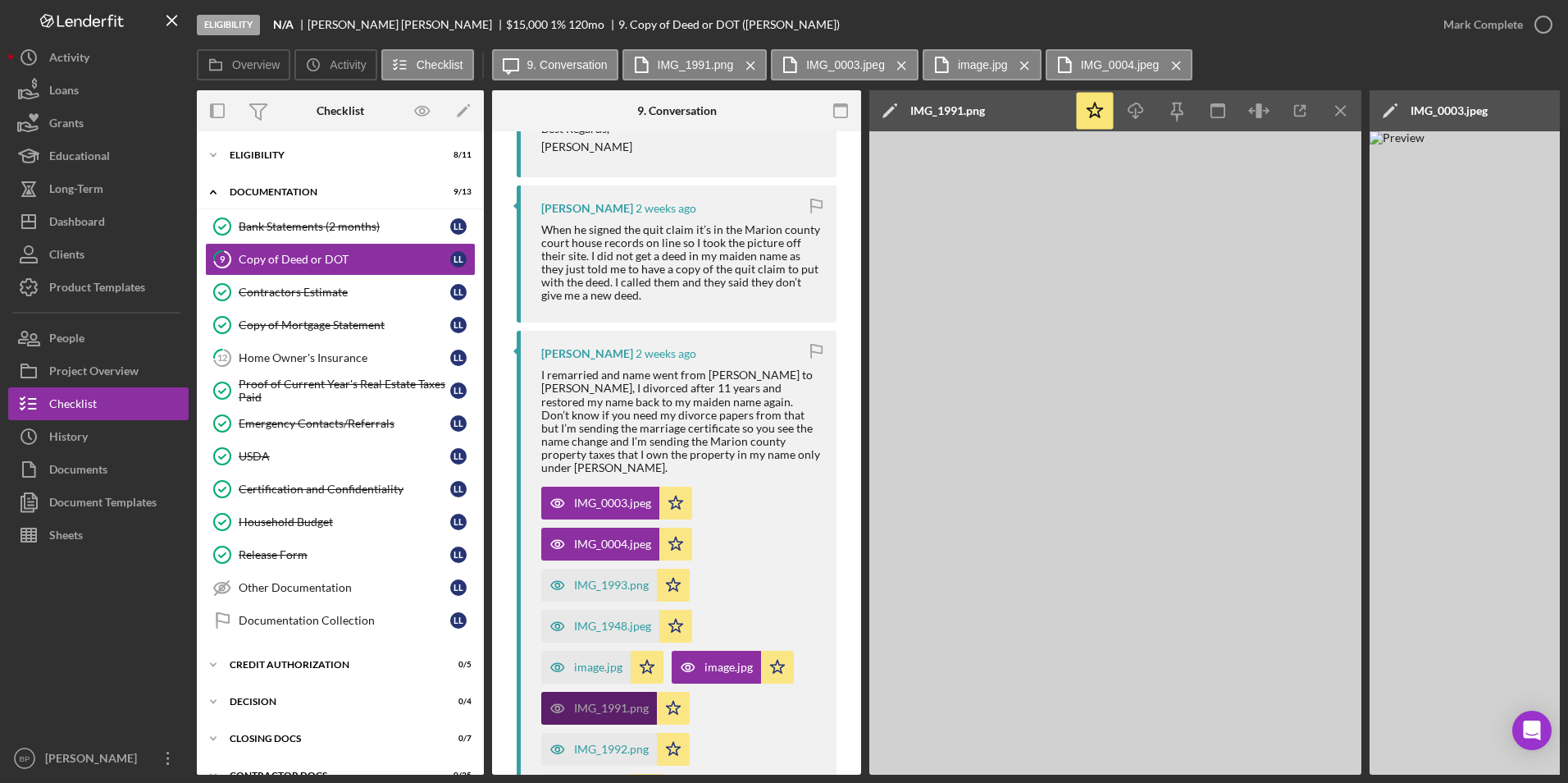
click at [605, 701] on div "IMG_1991.png" at bounding box center [611, 708] width 74 height 13
click at [1134, 108] on icon "Icon/Download" at bounding box center [1136, 110] width 37 height 37
click at [624, 742] on div "IMG_1992.png" at bounding box center [611, 749] width 74 height 13
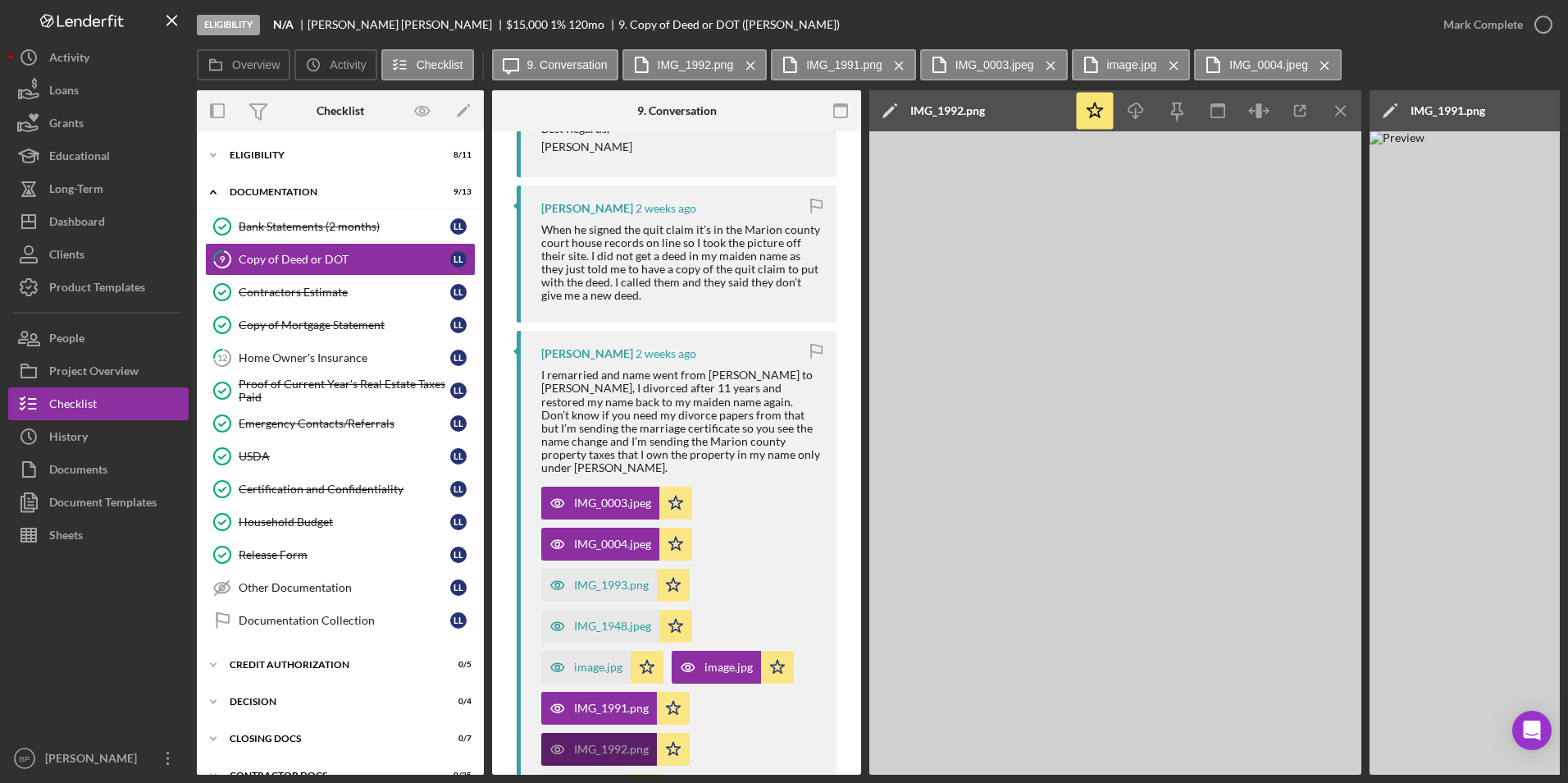
click at [624, 742] on div "IMG_1992.png" at bounding box center [611, 749] width 74 height 13
click at [1137, 110] on icon "Icon/Download" at bounding box center [1136, 110] width 37 height 37
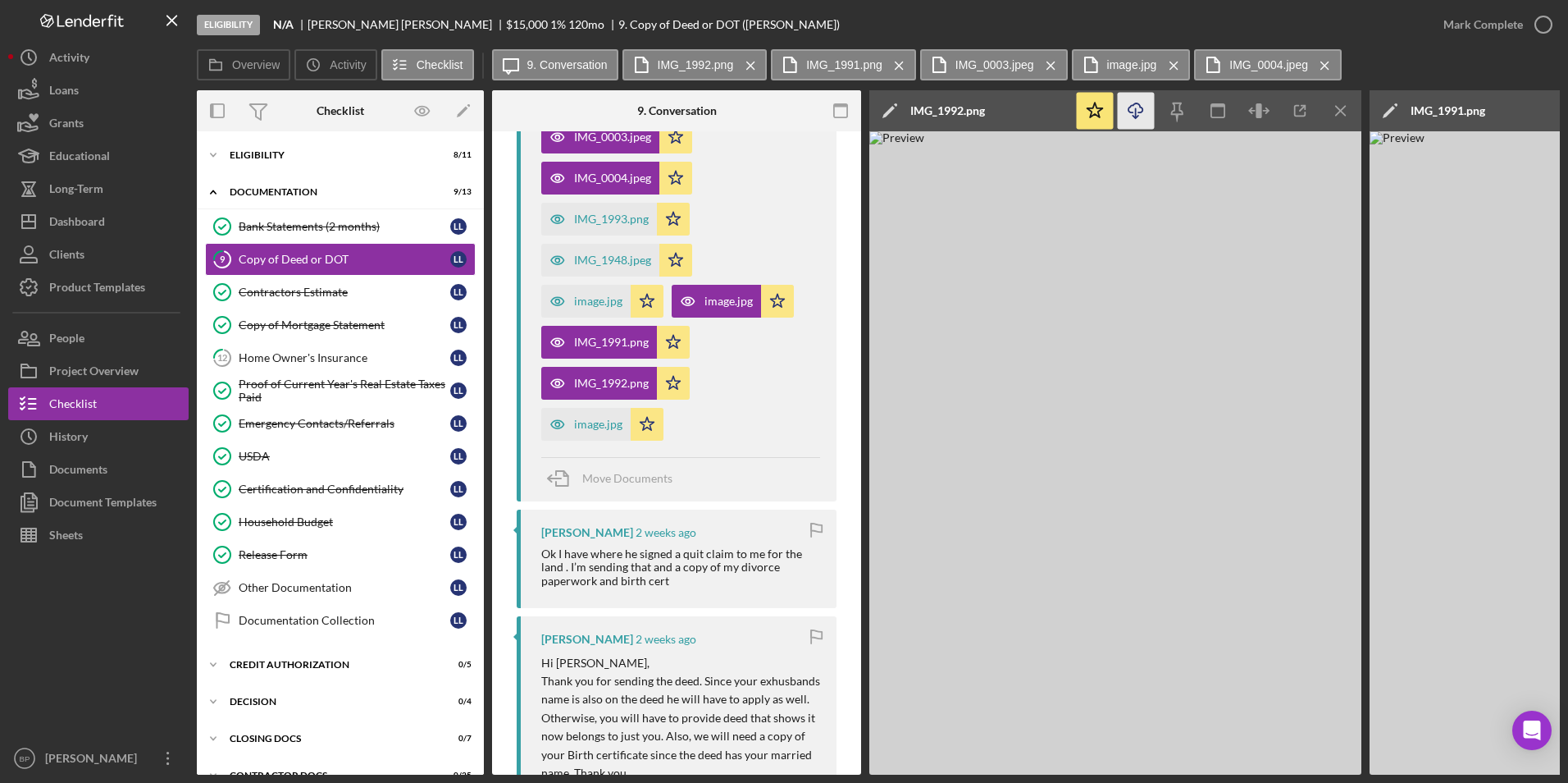
scroll to position [895, 0]
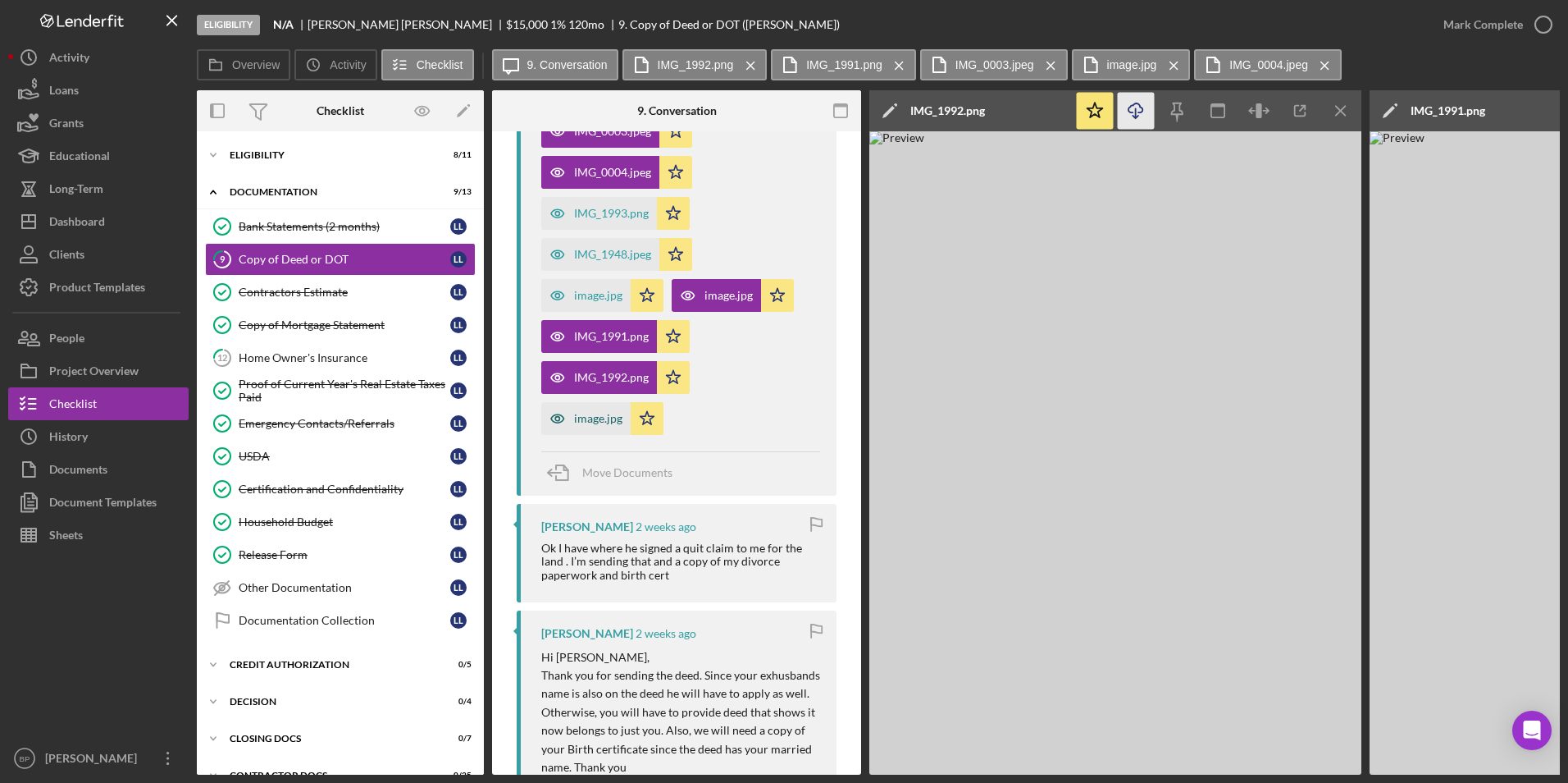
click at [577, 412] on div "image.jpg" at bounding box center [598, 418] width 49 height 13
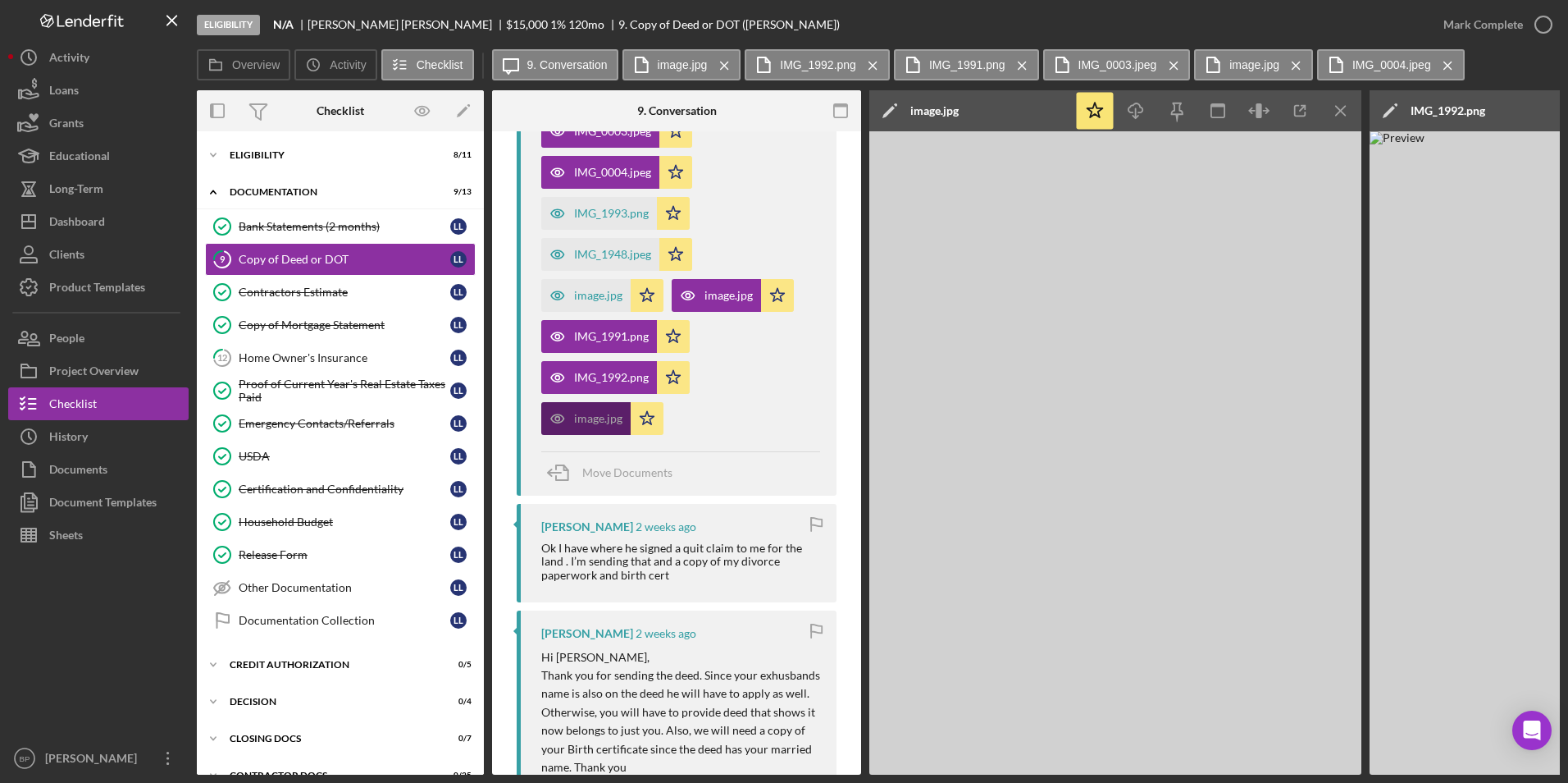
click at [577, 412] on div "image.jpg" at bounding box center [598, 418] width 49 height 13
click at [1133, 109] on icon "Icon/Download" at bounding box center [1136, 110] width 37 height 37
drag, startPoint x: 746, startPoint y: 394, endPoint x: 753, endPoint y: 381, distance: 14.8
click at [746, 394] on div "IMG_0003.jpeg Icon/Star IMG_0004.jpeg Icon/Star IMG_1993.png Icon/Star IMG_1948…" at bounding box center [680, 271] width 279 height 328
click at [1342, 110] on line "button" at bounding box center [1340, 110] width 9 height 9
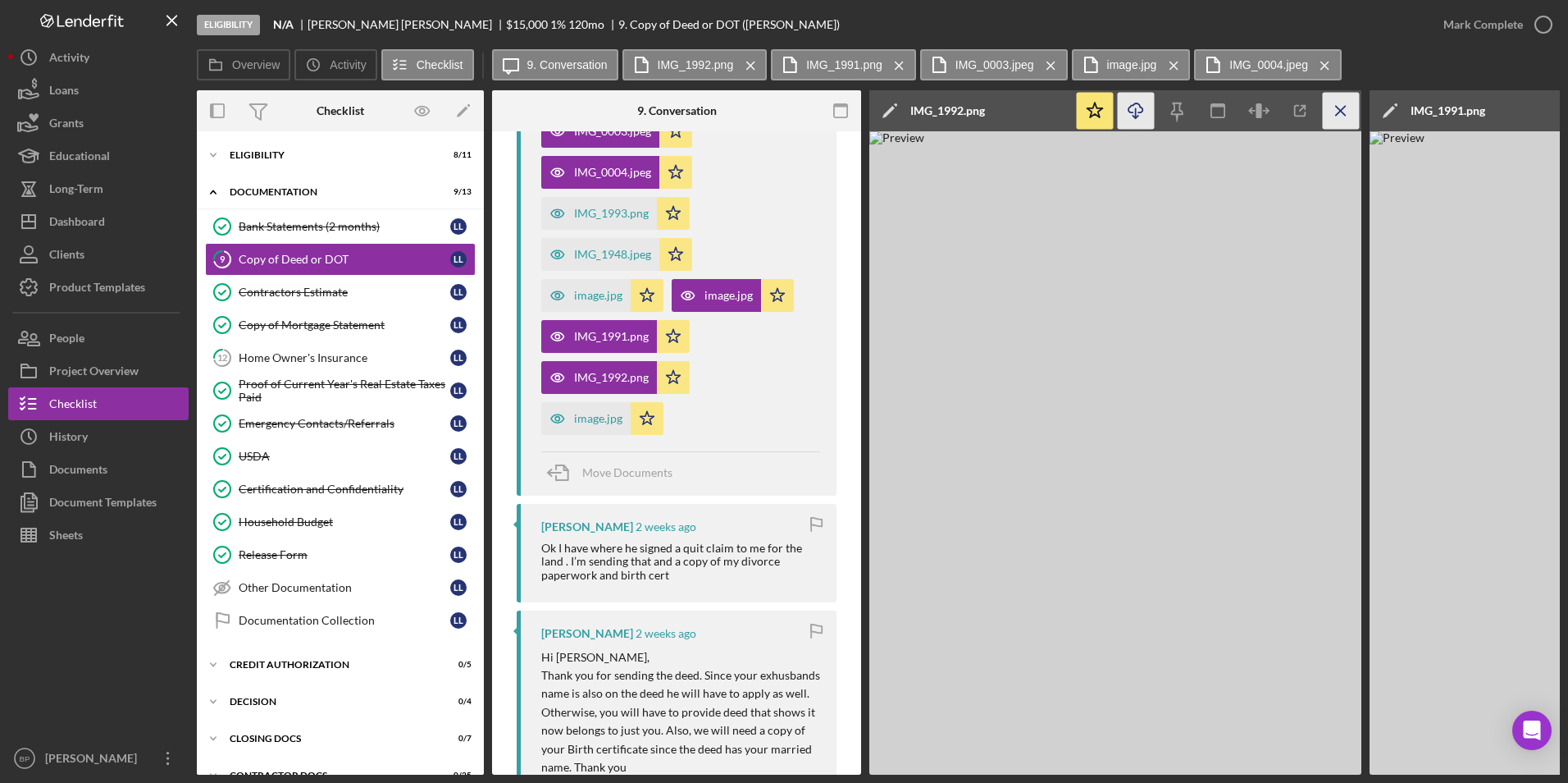
click at [1336, 110] on icon "Icon/Menu Close" at bounding box center [1340, 110] width 37 height 37
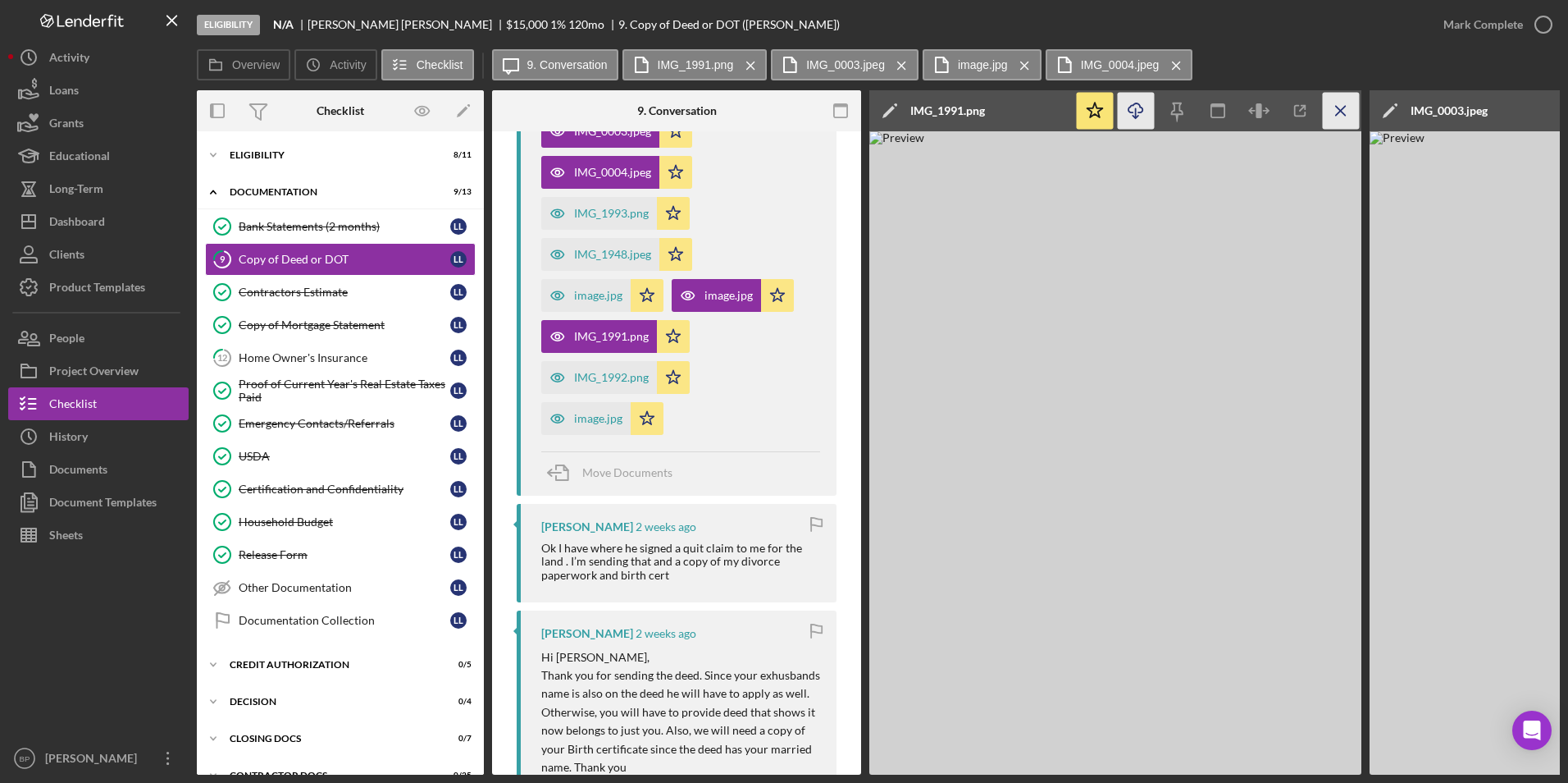
click at [1344, 109] on icon "Icon/Menu Close" at bounding box center [1340, 110] width 37 height 37
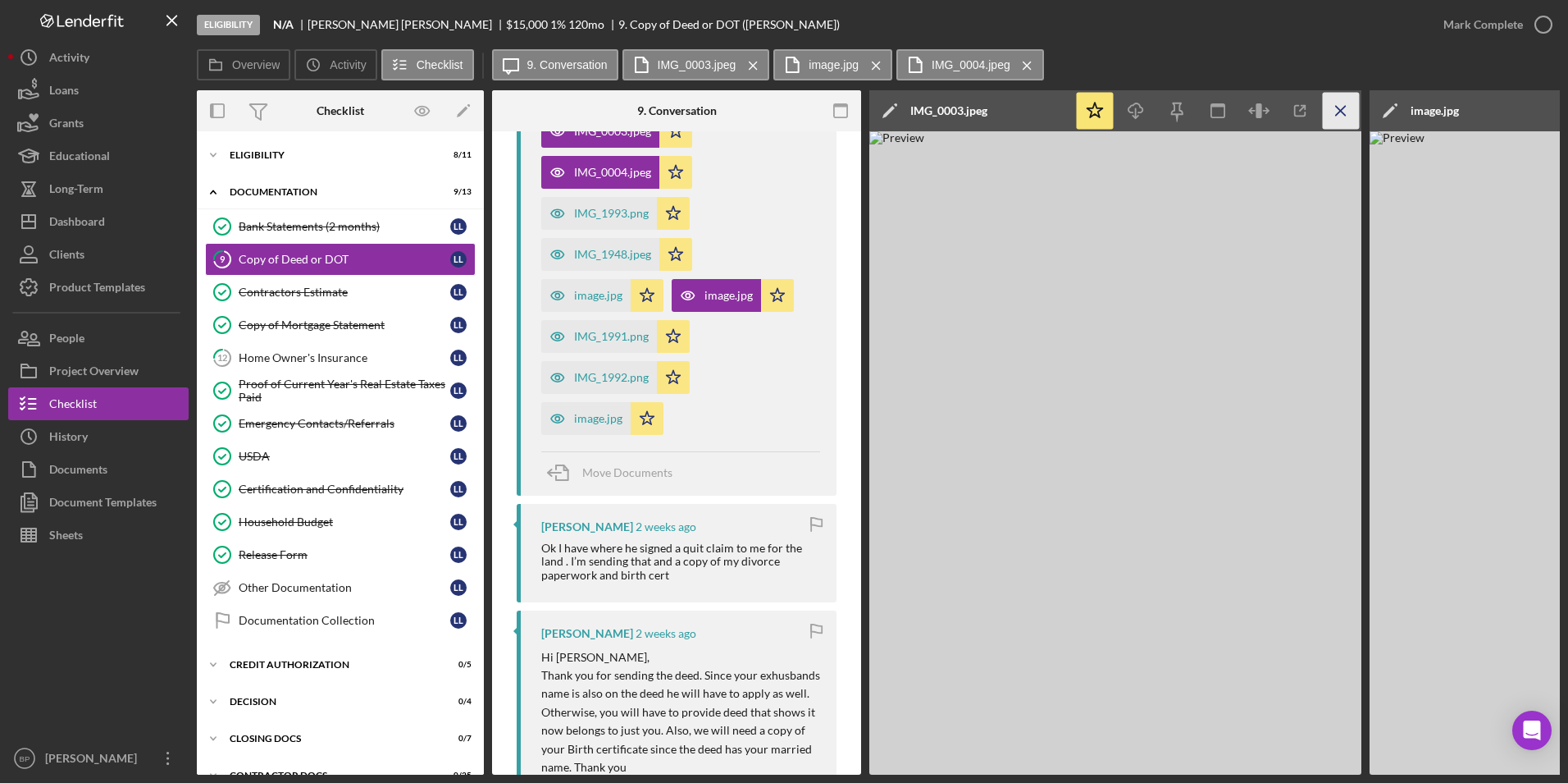
click at [1340, 105] on icon "Icon/Menu Close" at bounding box center [1340, 110] width 37 height 37
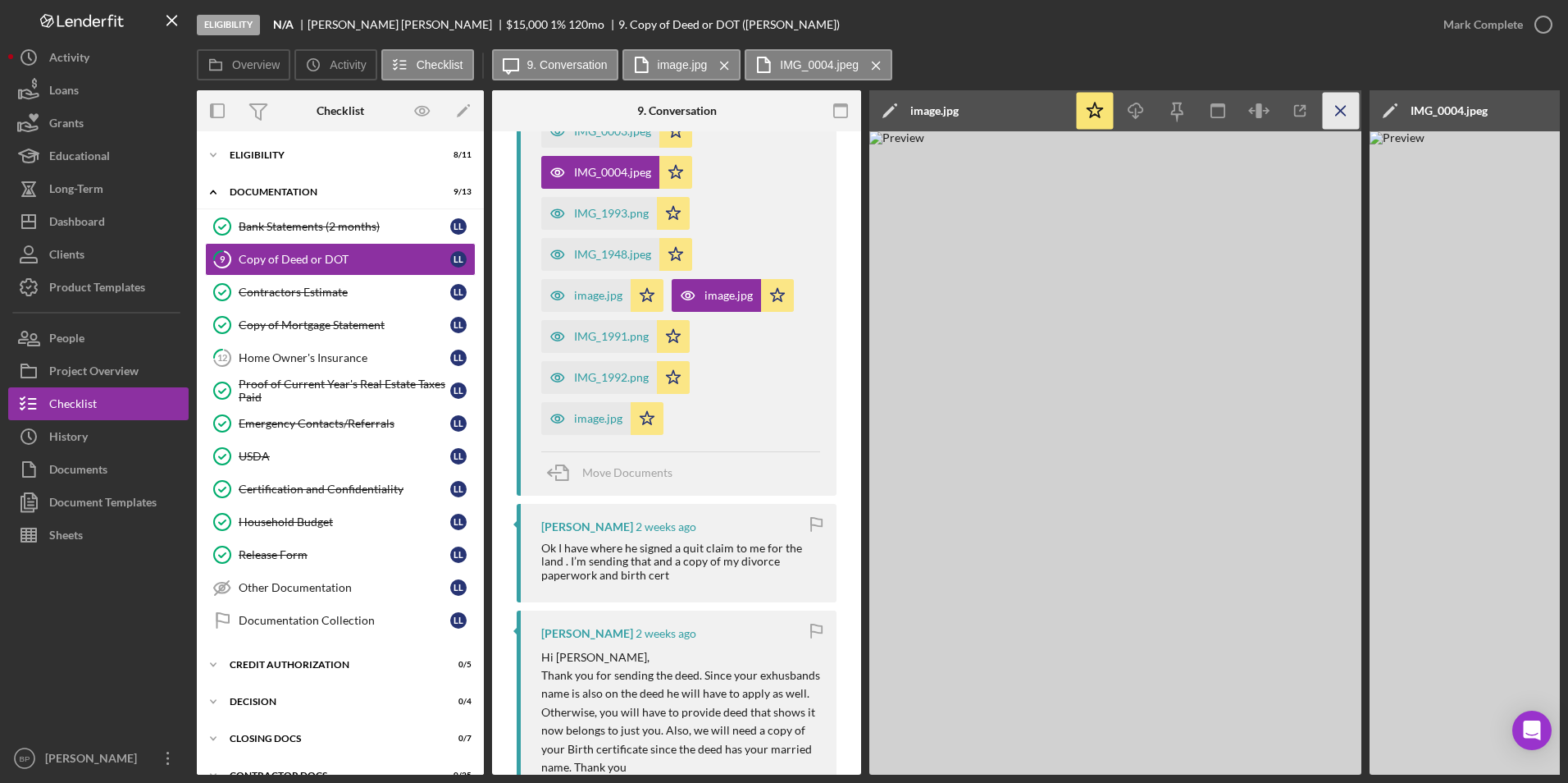
click at [1342, 108] on icon "Icon/Menu Close" at bounding box center [1340, 110] width 37 height 37
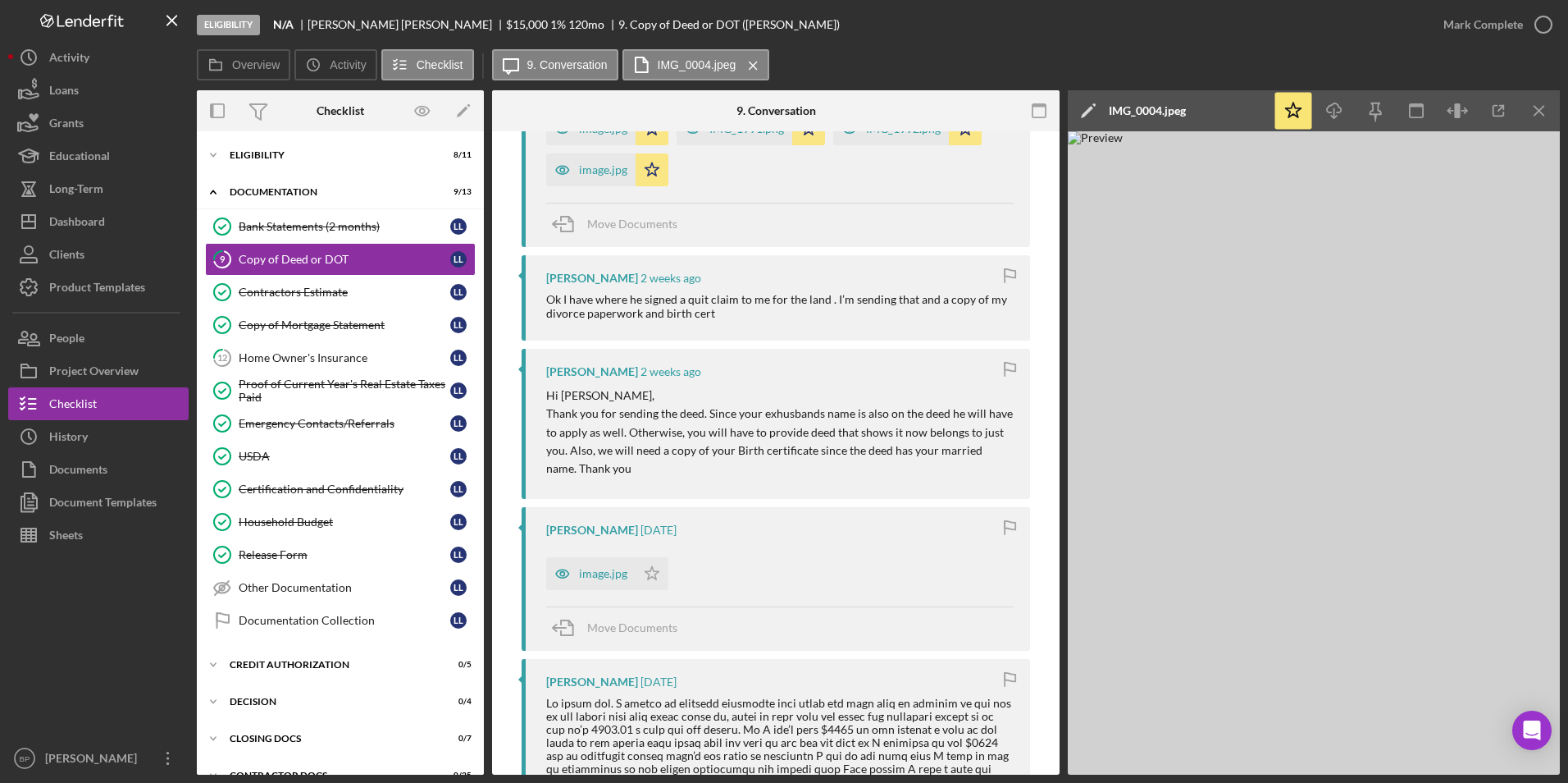
scroll to position [812, 0]
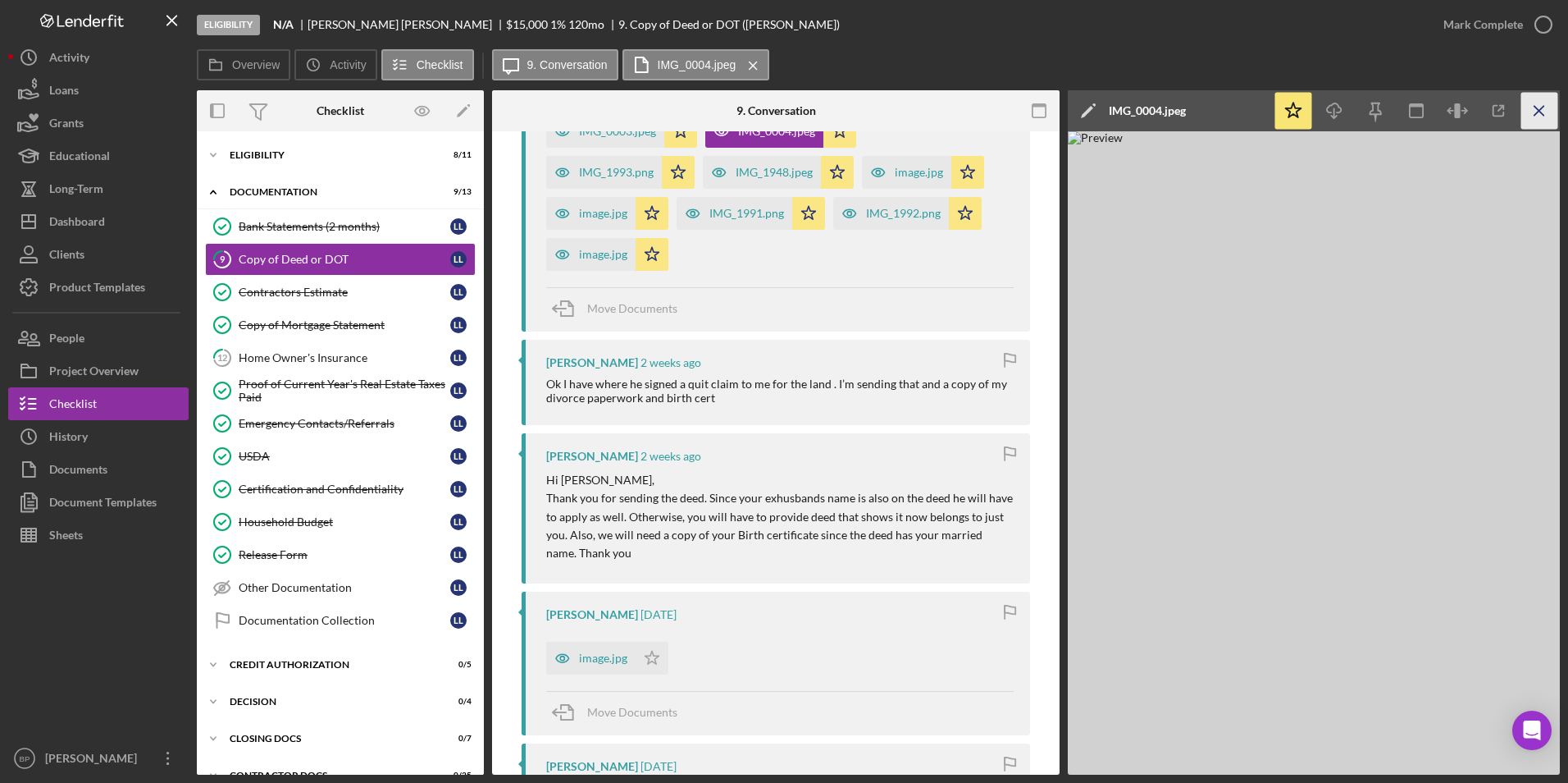
click at [1534, 109] on icon "Icon/Menu Close" at bounding box center [1539, 110] width 37 height 37
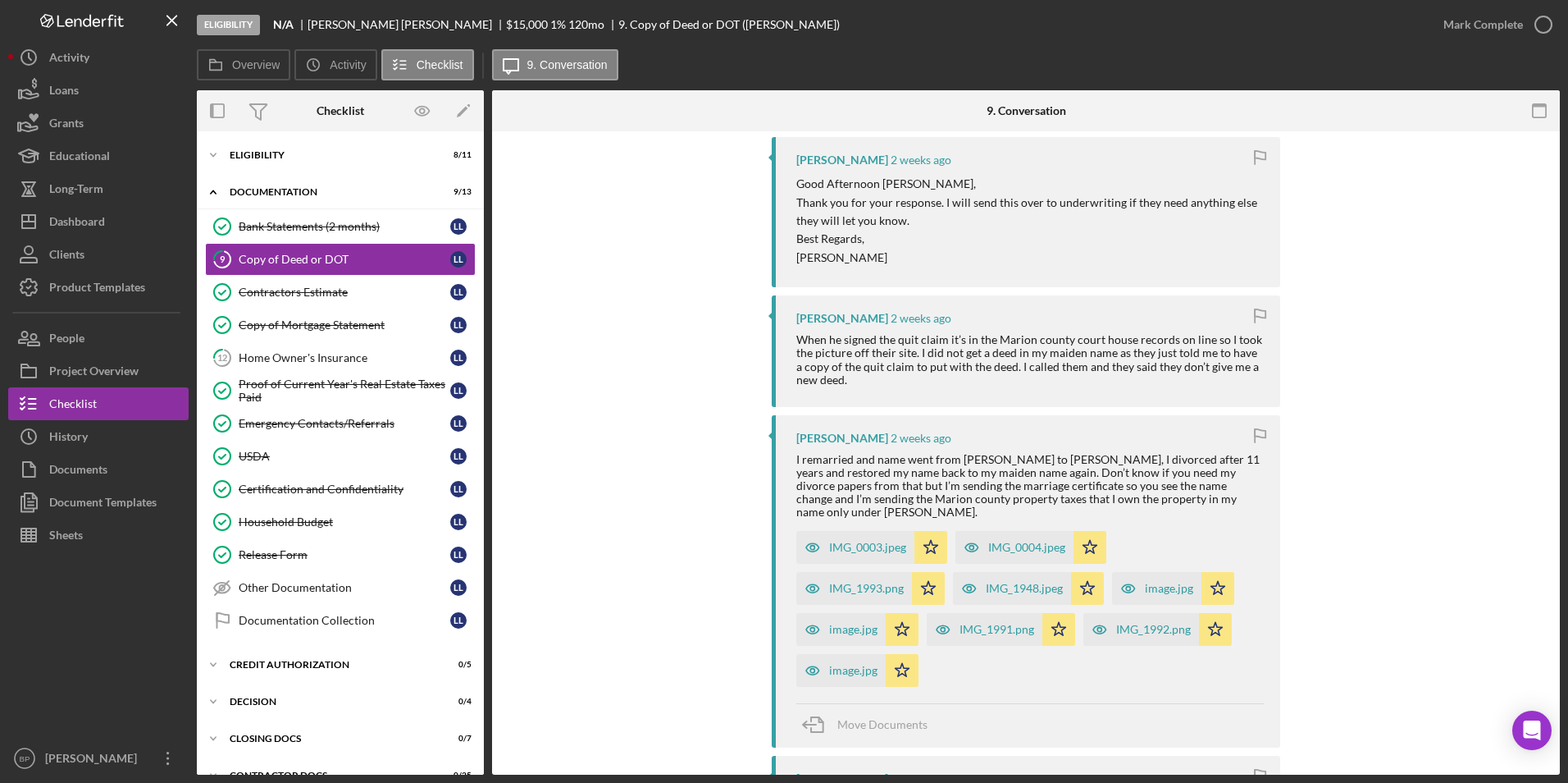
scroll to position [353, 0]
